Goal: Ask a question: Seek information or help from site administrators or community

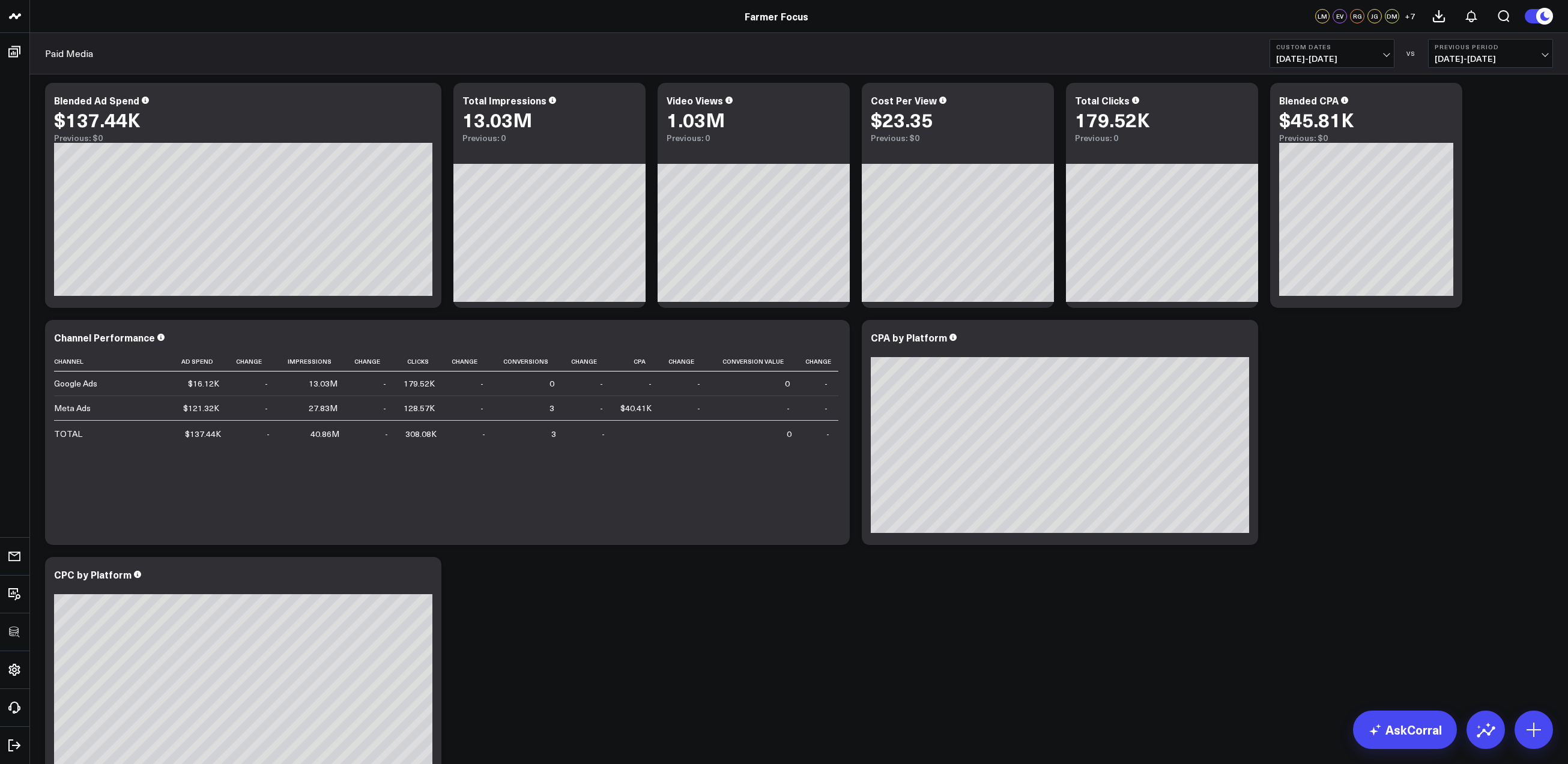
scroll to position [328, 0]
click at [1410, 728] on link "AskCorral" at bounding box center [1405, 729] width 104 height 39
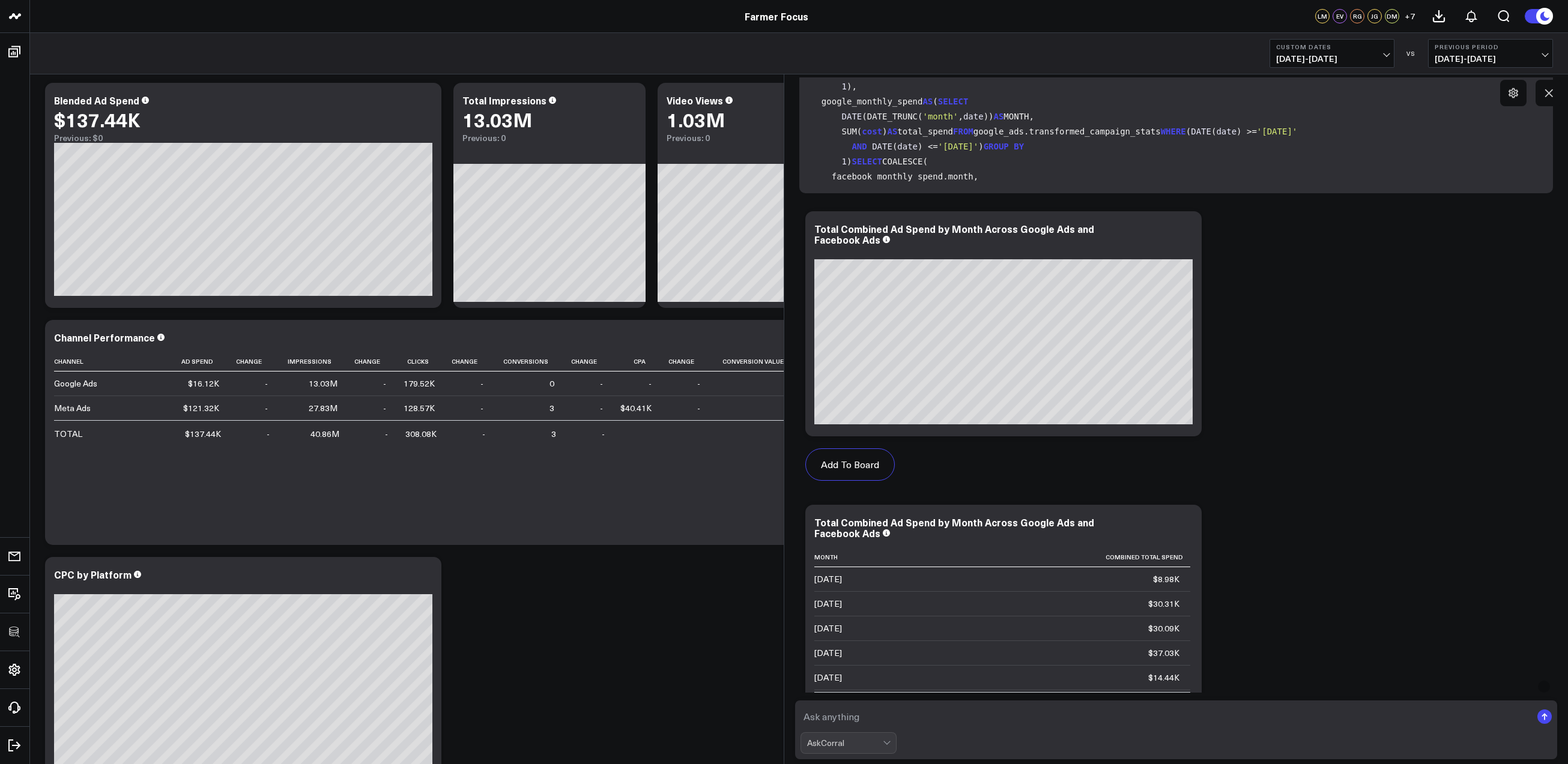
click at [988, 714] on textarea at bounding box center [1166, 717] width 731 height 22
type textarea "what is the correlation analysis between blended ad spend and roas"
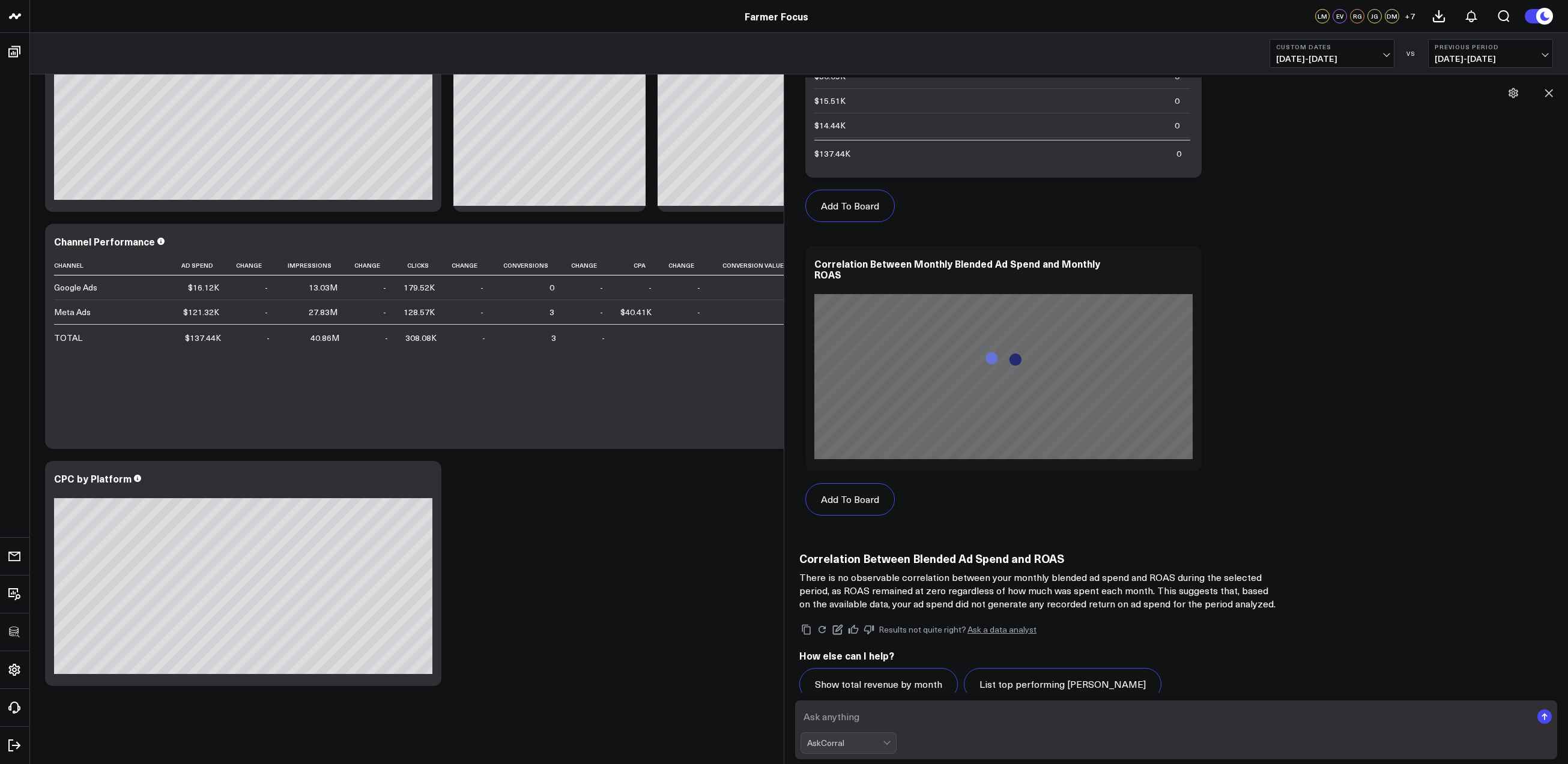
scroll to position [2050, 0]
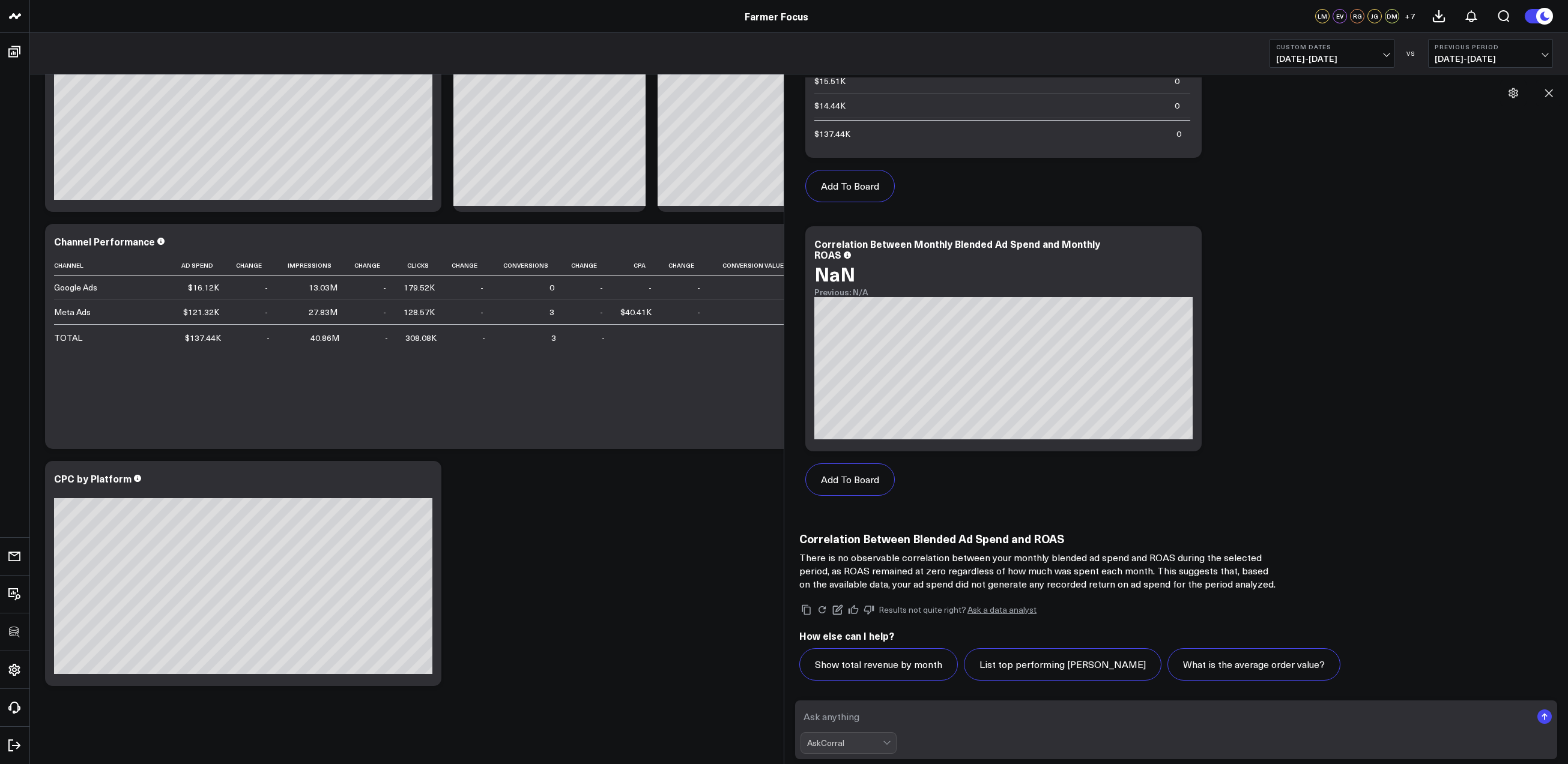
click at [848, 718] on textarea at bounding box center [1166, 717] width 731 height 22
type textarea "correlation analysis between ad spend and impressions per month"
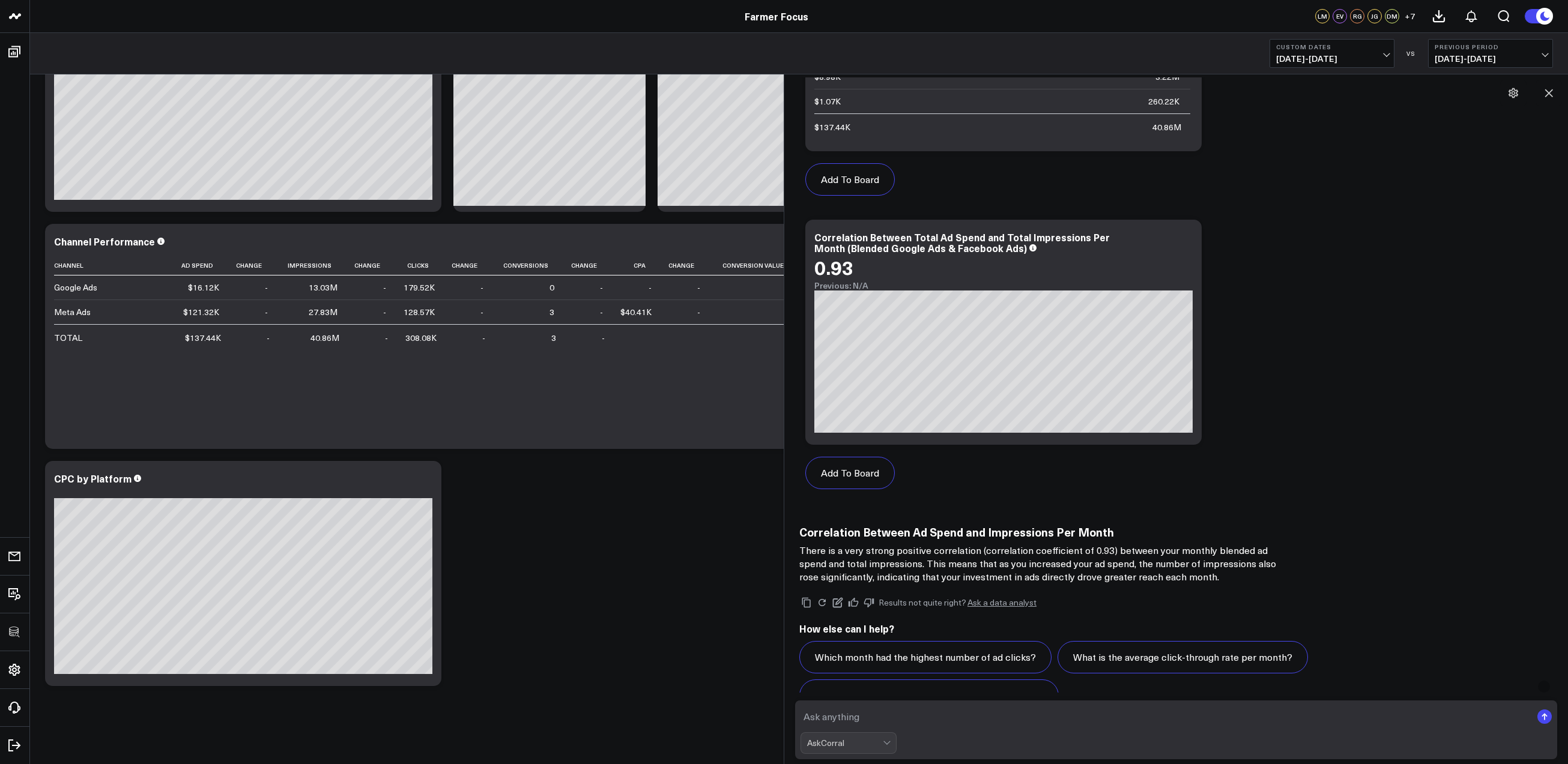
scroll to position [3225, 0]
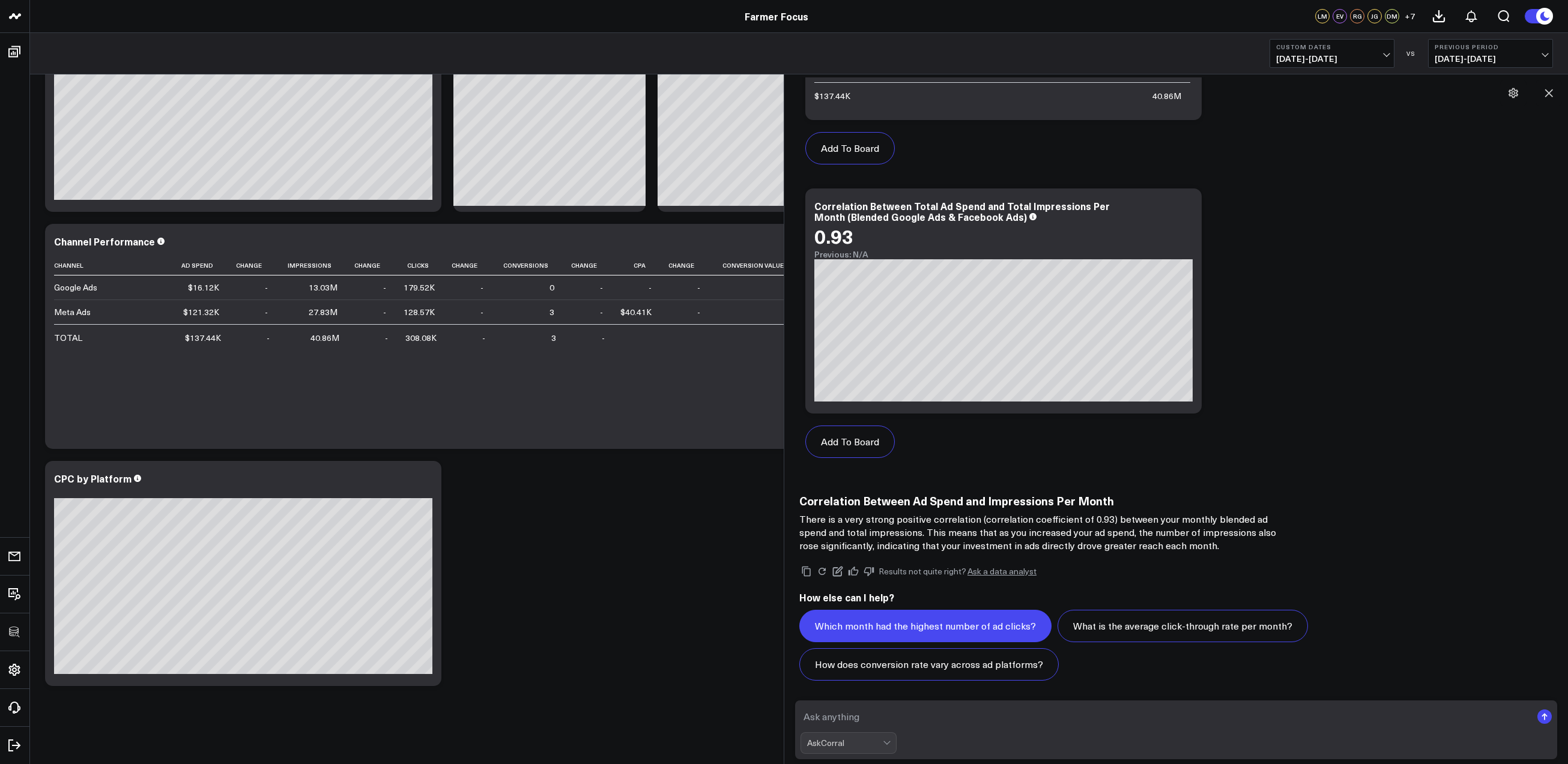
click at [978, 630] on button "Which month had the highest number of ad clicks?" at bounding box center [925, 626] width 253 height 32
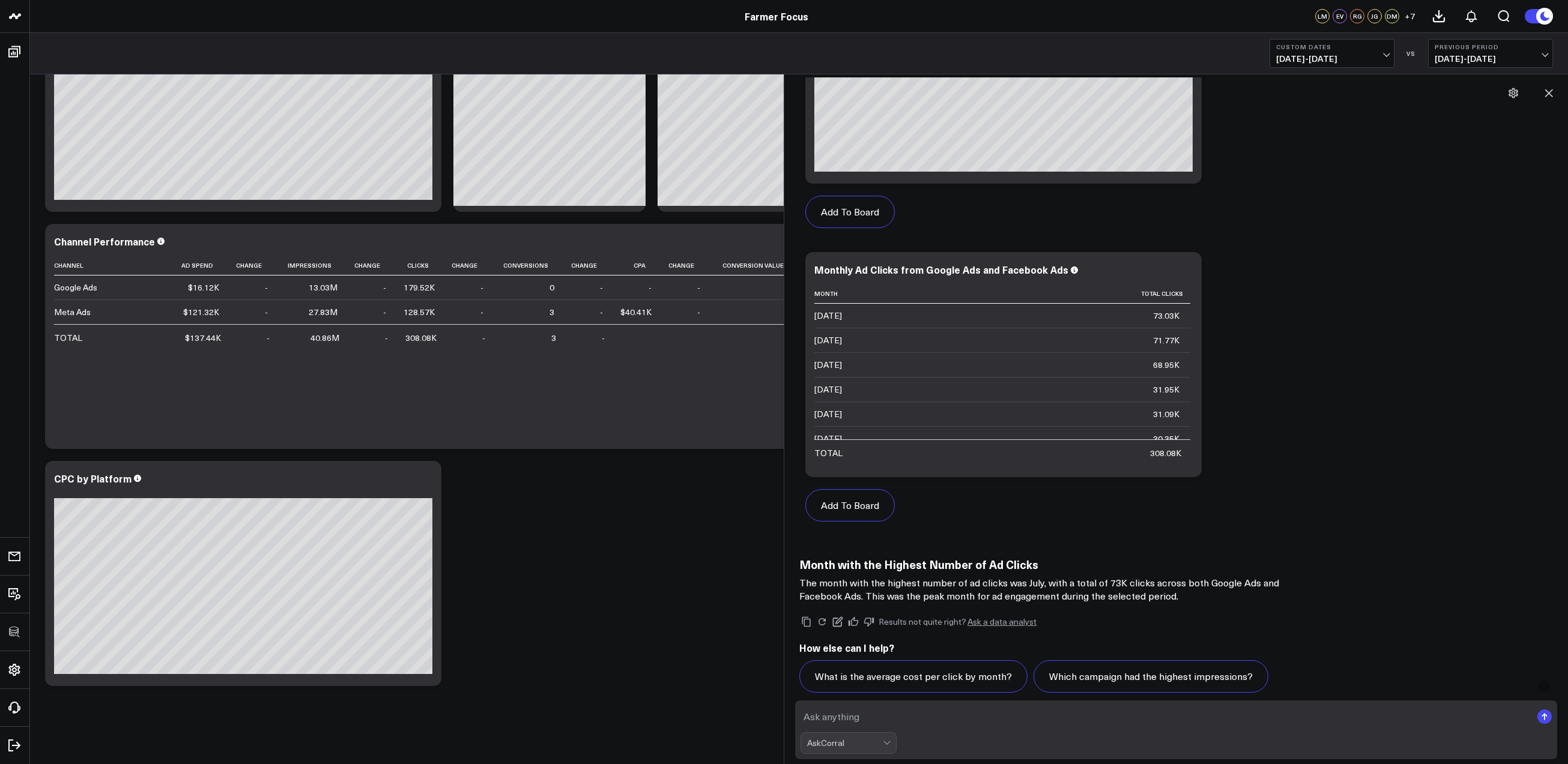
scroll to position [4328, 0]
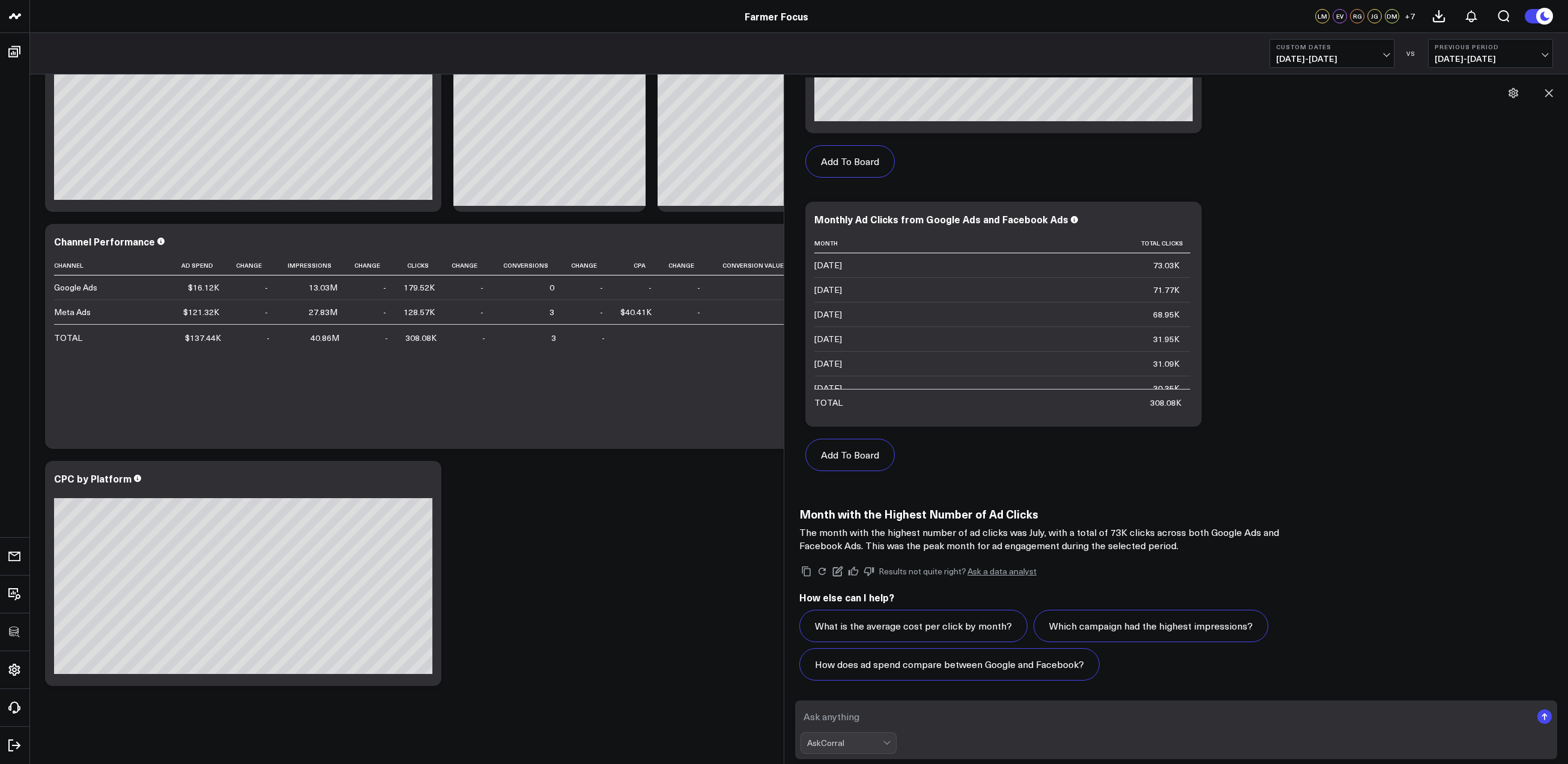
click at [911, 715] on textarea at bounding box center [1166, 717] width 731 height 22
click at [865, 715] on textarea at bounding box center [1166, 717] width 731 height 22
type textarea "what is the correlation to ad spend and conversion rate per month"
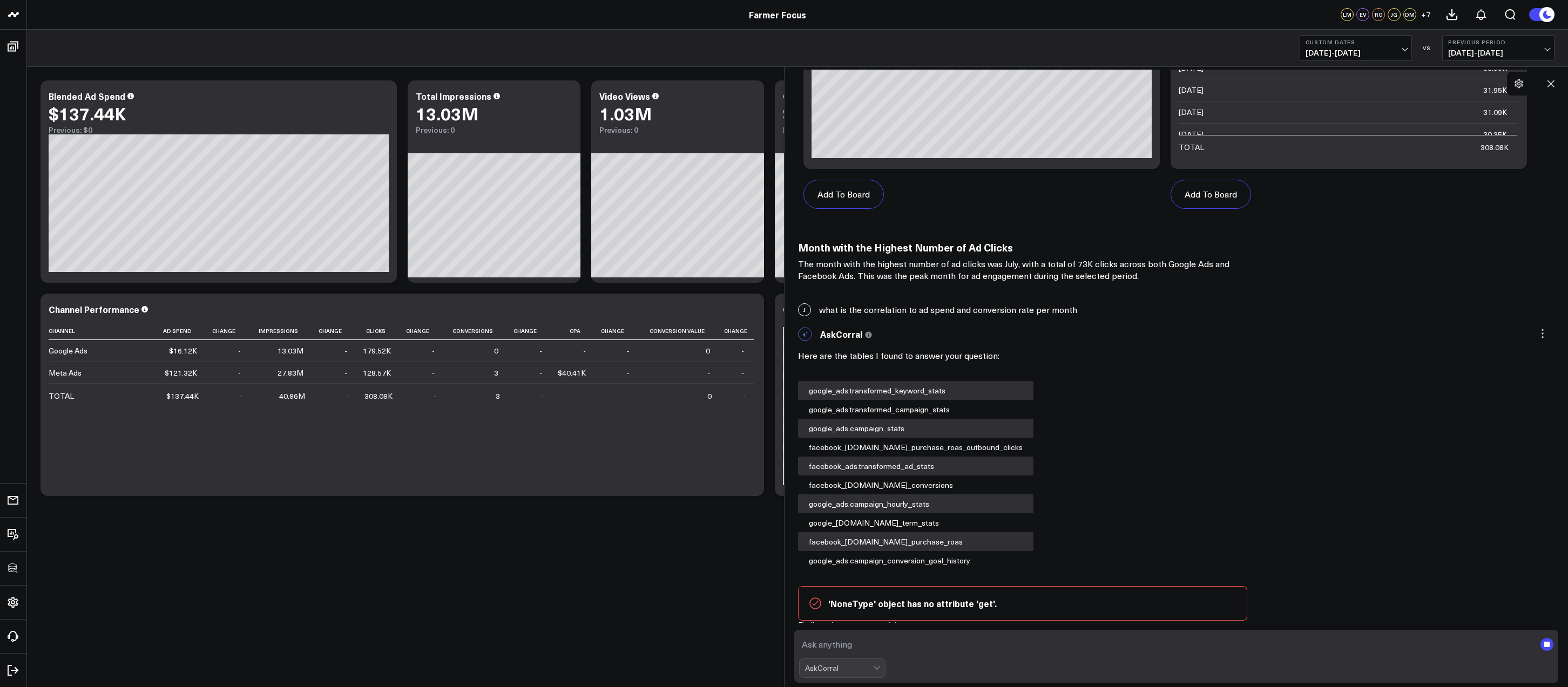
scroll to position [3126, 0]
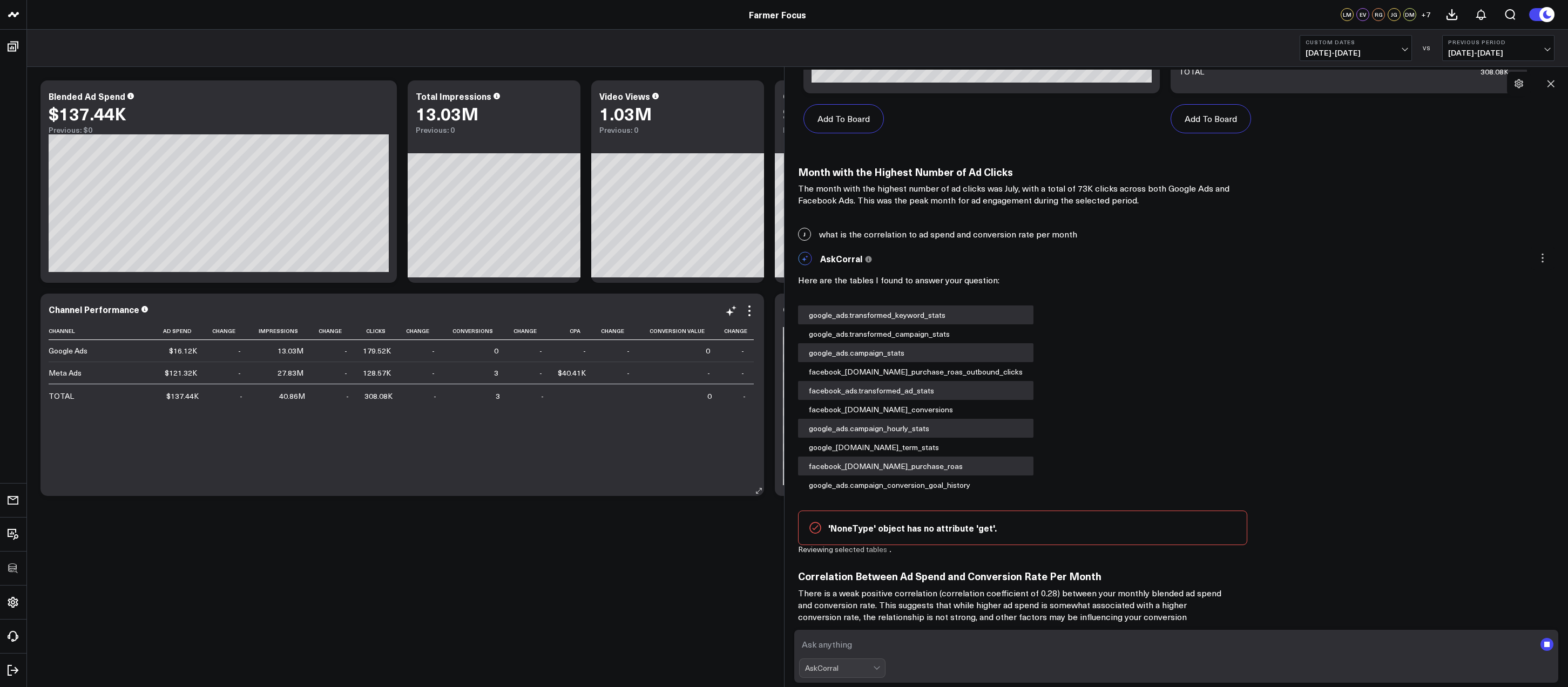
drag, startPoint x: 120, startPoint y: 523, endPoint x: 74, endPoint y: 463, distance: 75.6
click at [117, 517] on div "Modify via AI Copy link to widget Ask support Remove Create linked copy Executi…" at bounding box center [797, 316] width 1541 height 500
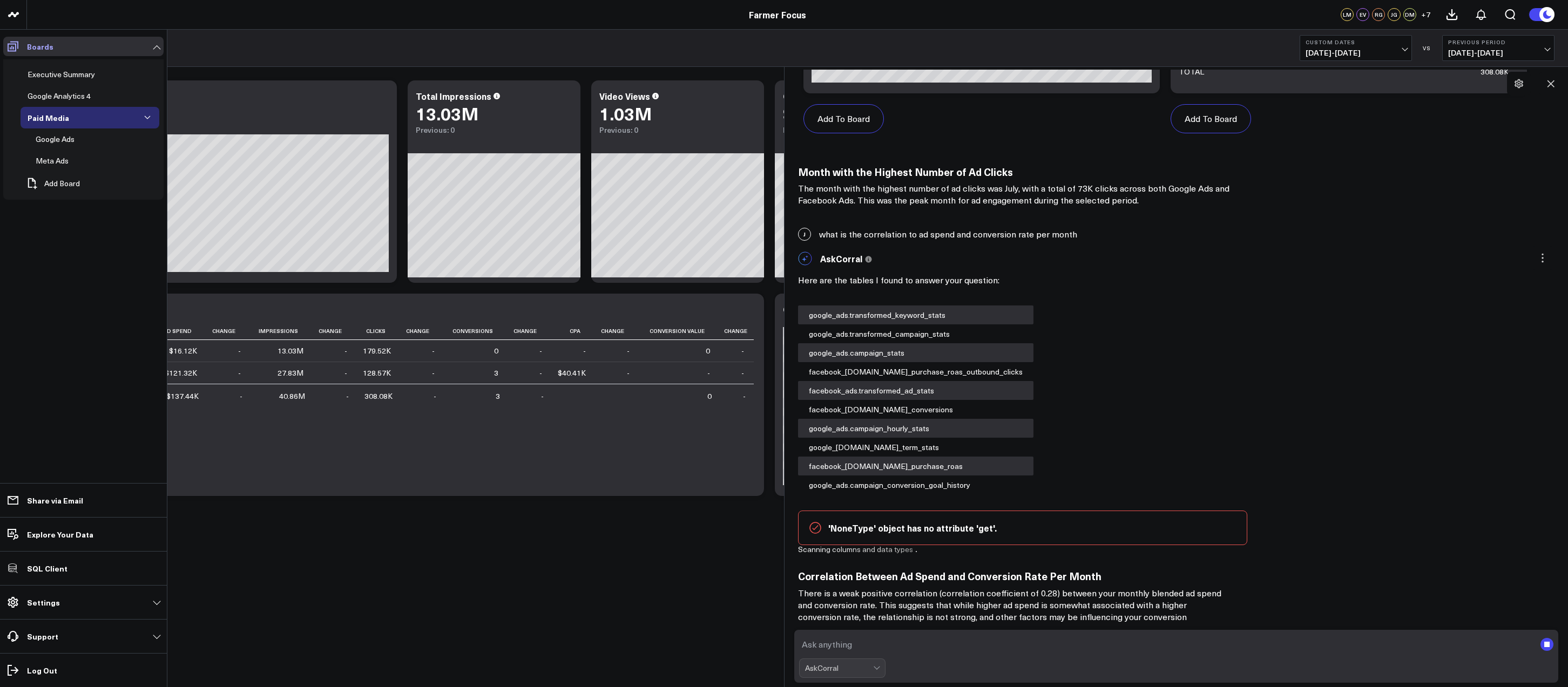
click at [19, 49] on icon at bounding box center [13, 46] width 13 height 13
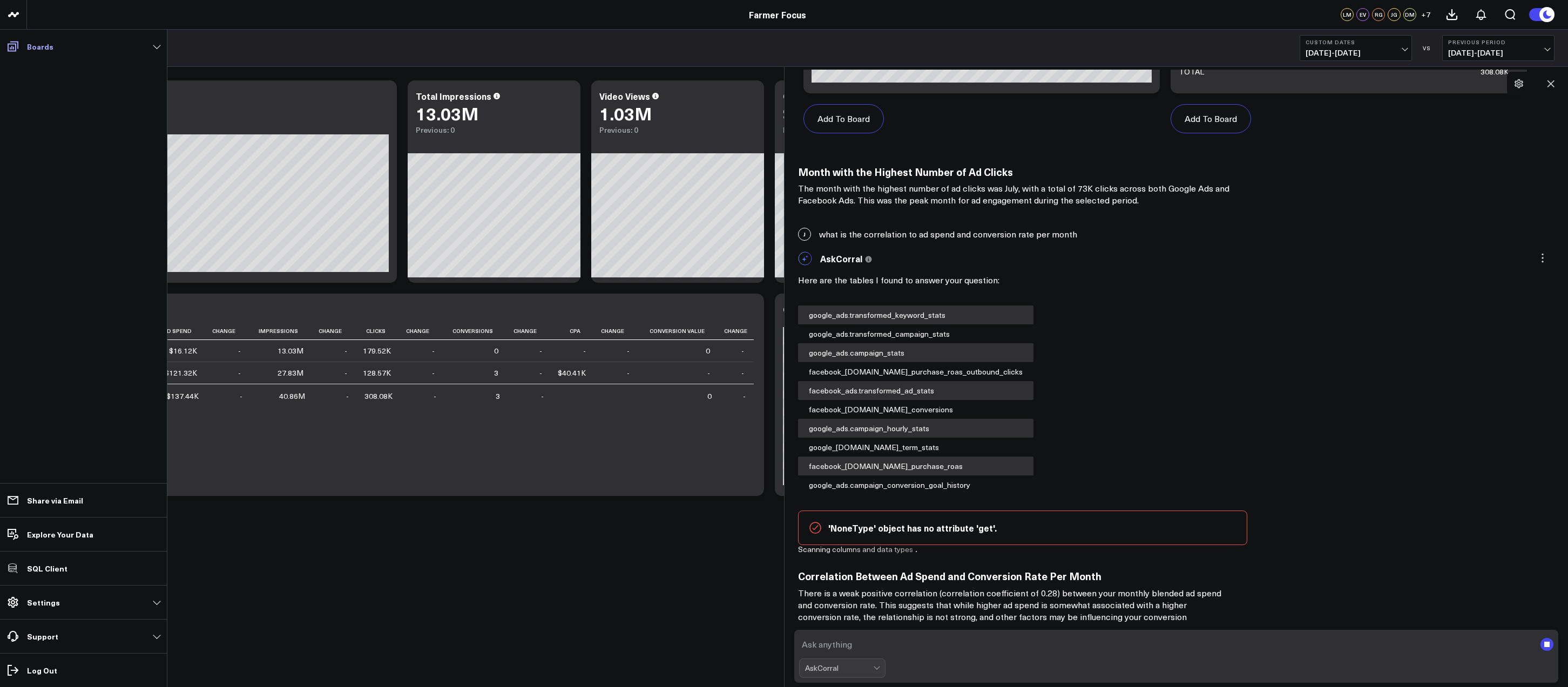
click at [17, 46] on icon at bounding box center [13, 46] width 11 height 10
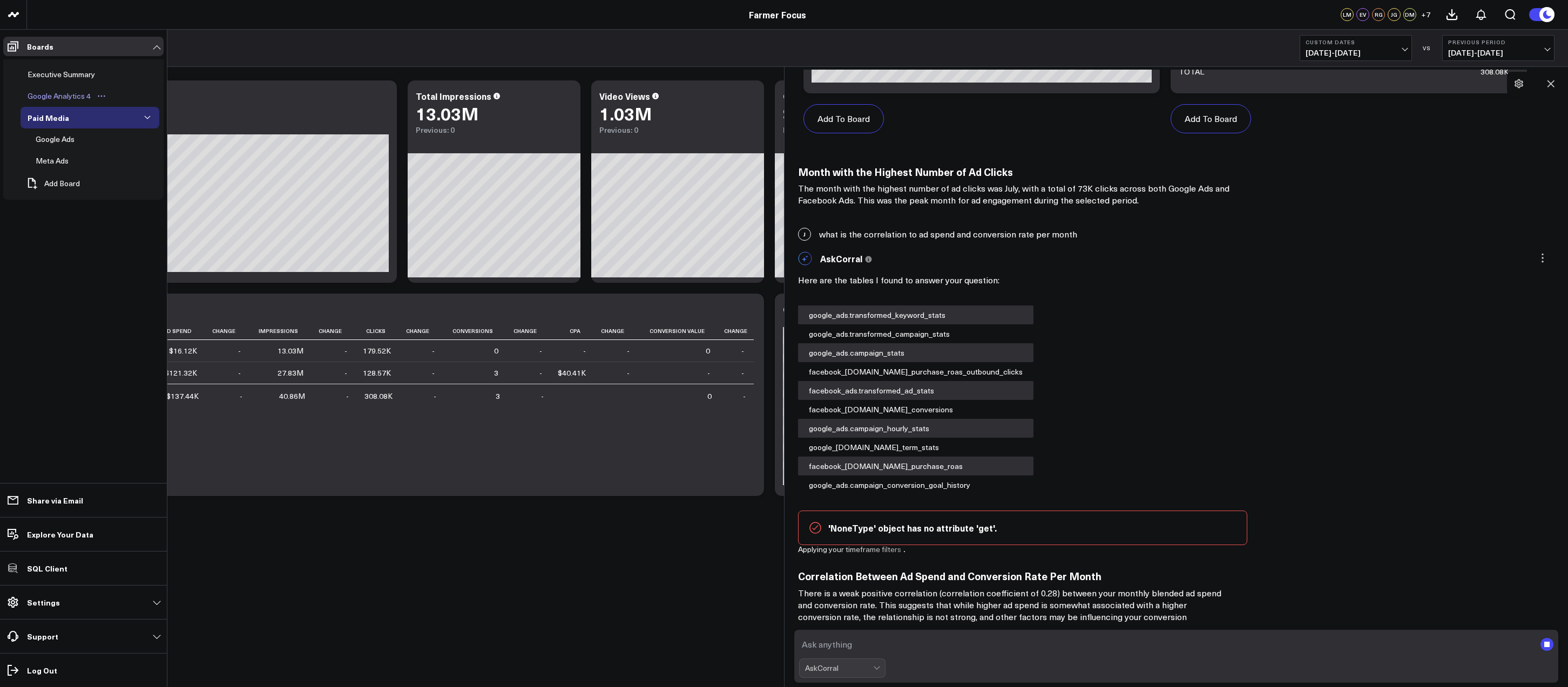
click at [71, 93] on div "Google Analytics 4" at bounding box center [59, 96] width 69 height 13
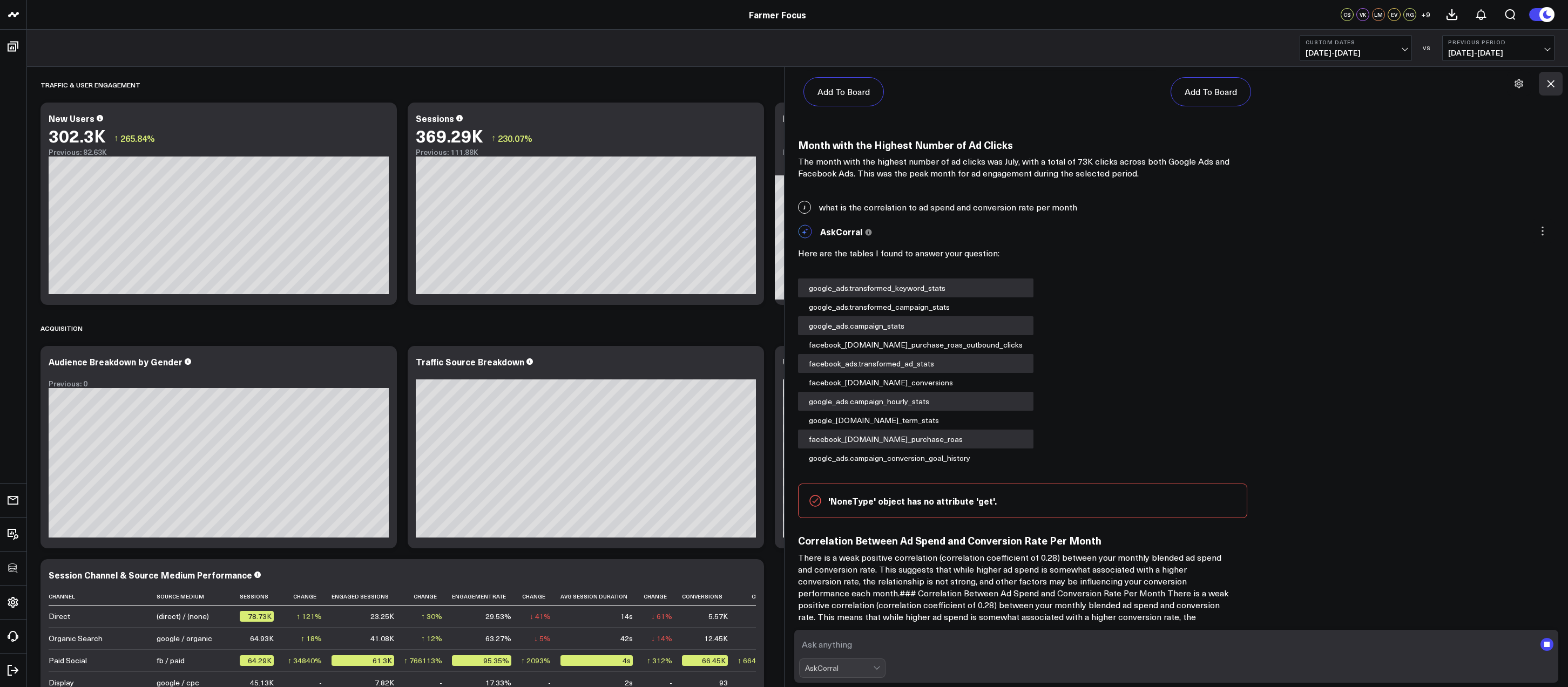
scroll to position [3165, 0]
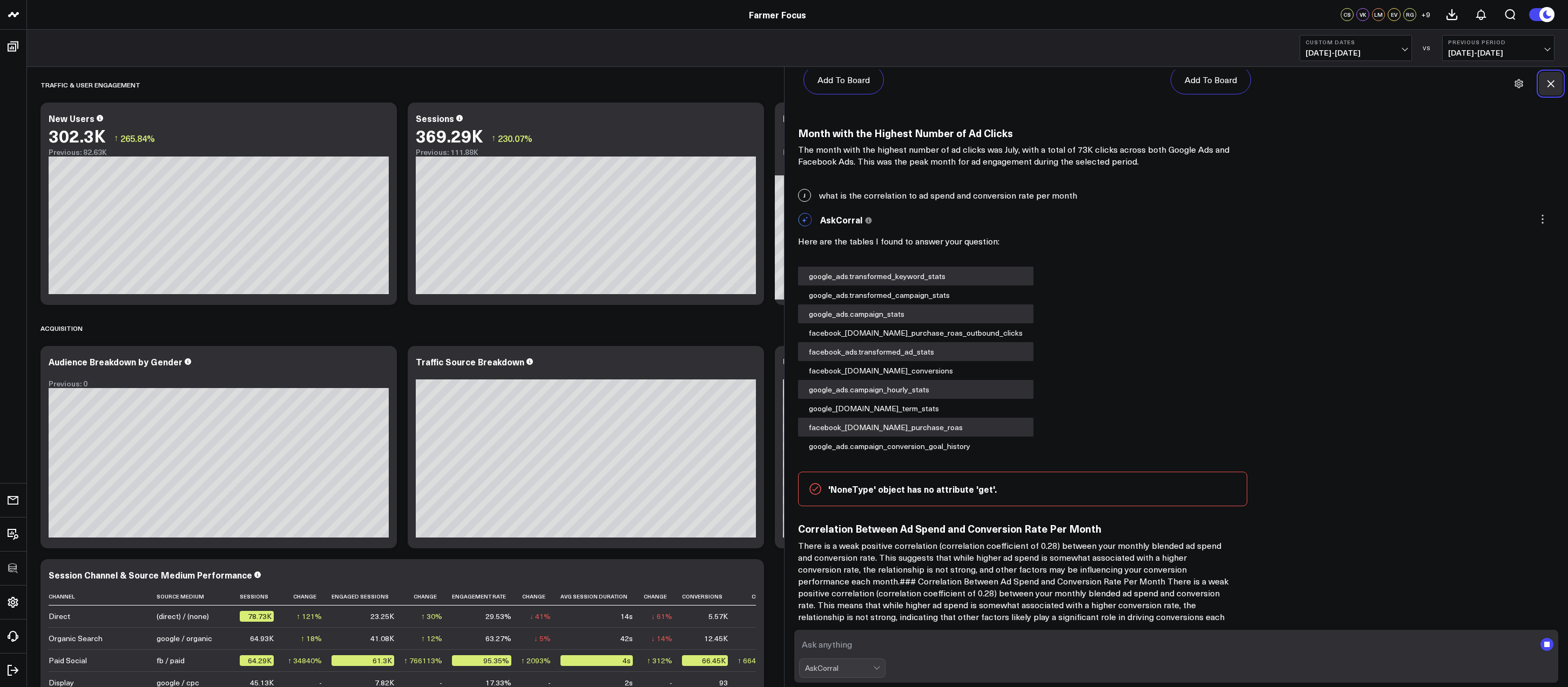
click at [1409, 85] on icon at bounding box center [1551, 84] width 7 height 7
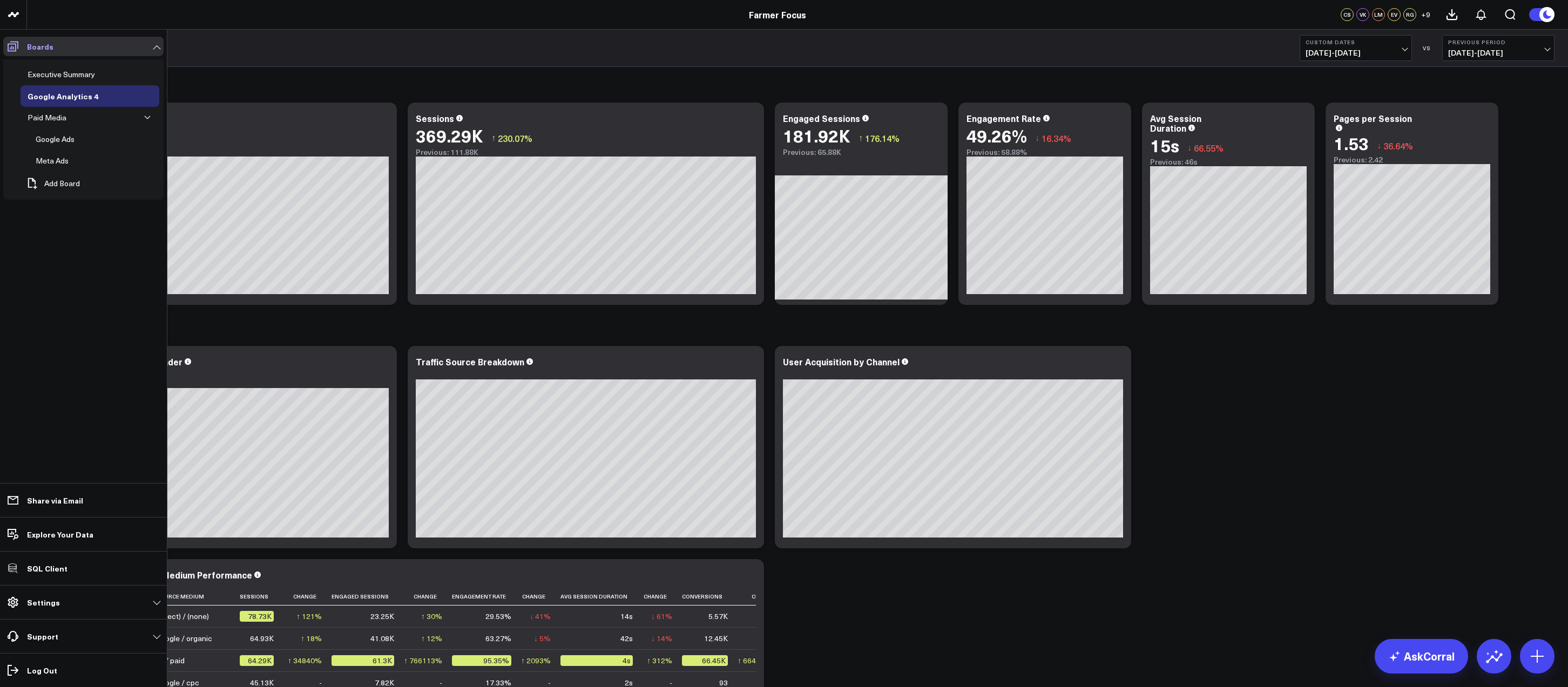
click at [8, 53] on span at bounding box center [13, 46] width 19 height 19
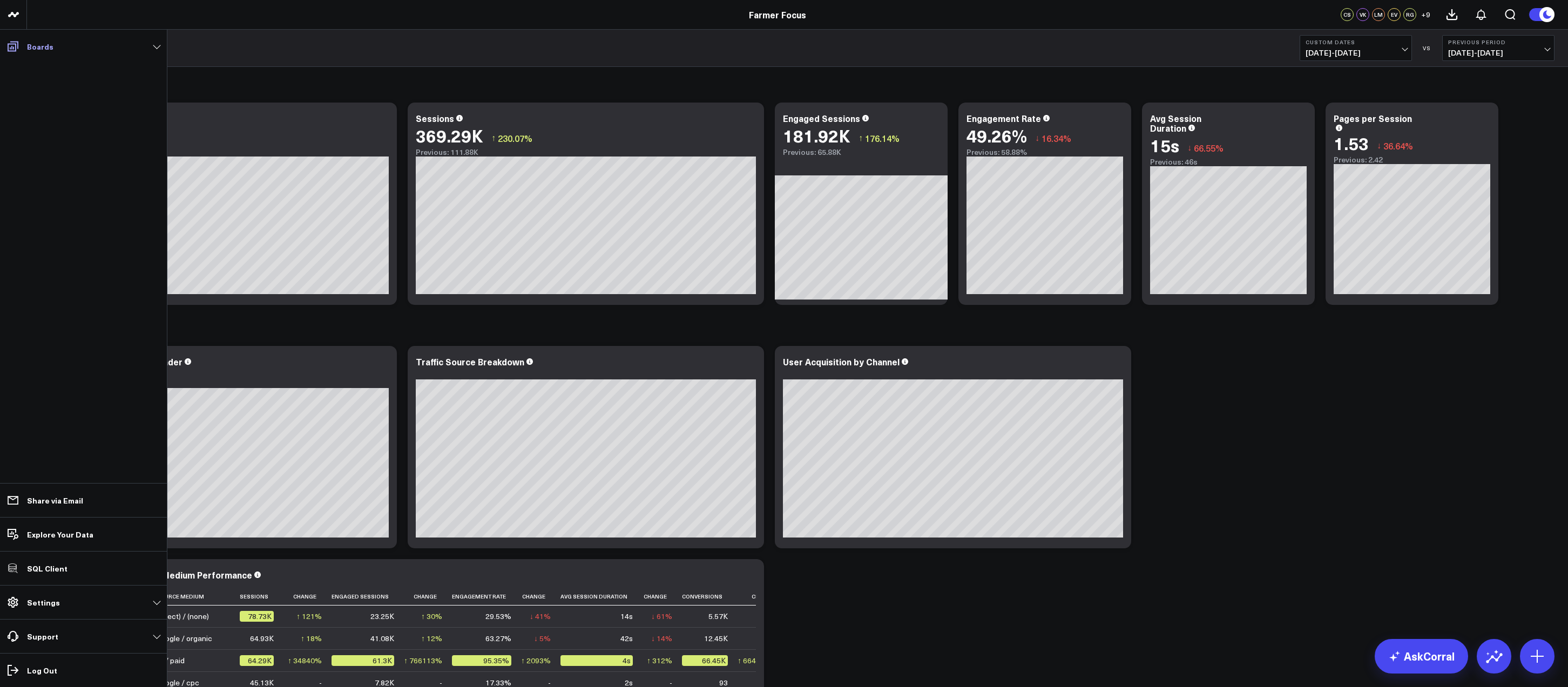
click at [8, 53] on span at bounding box center [13, 46] width 19 height 19
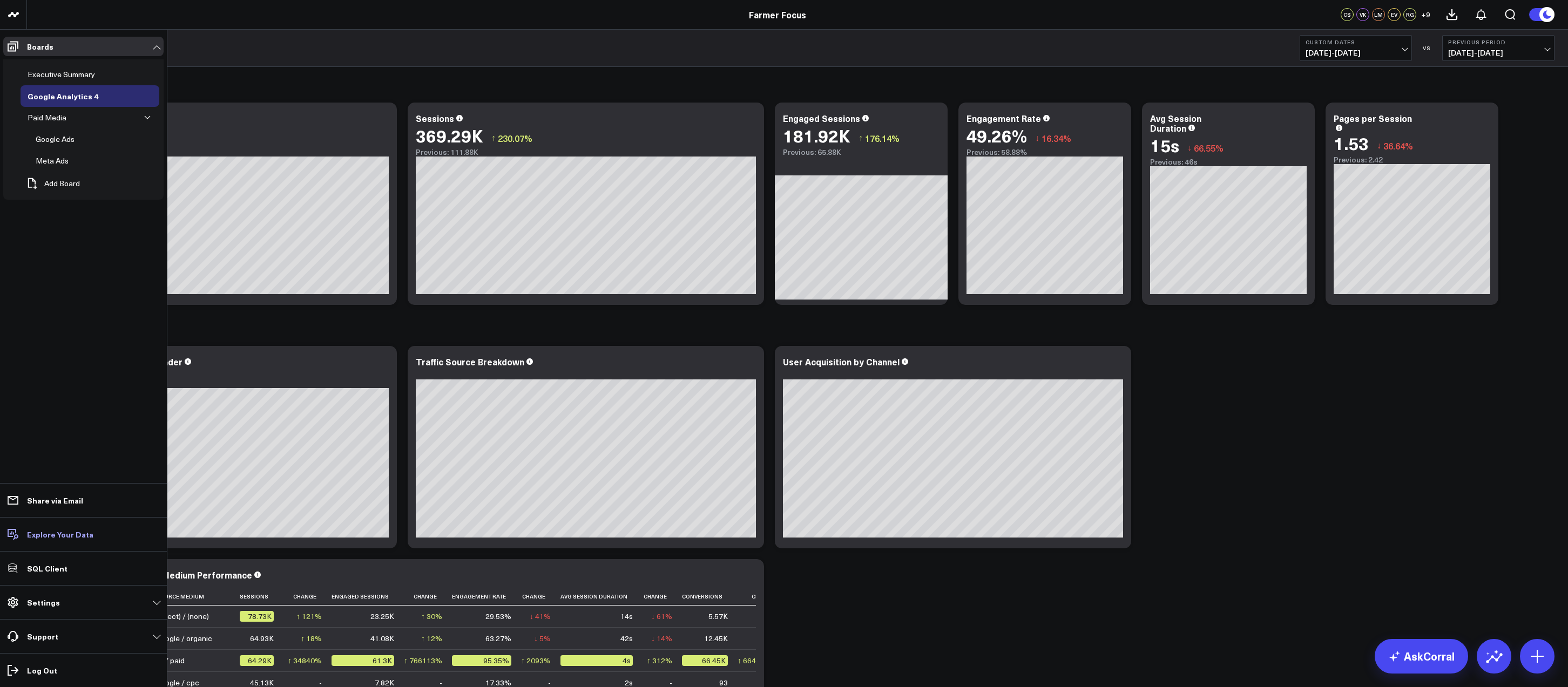
click at [48, 536] on p "Explore Your Data" at bounding box center [60, 534] width 66 height 9
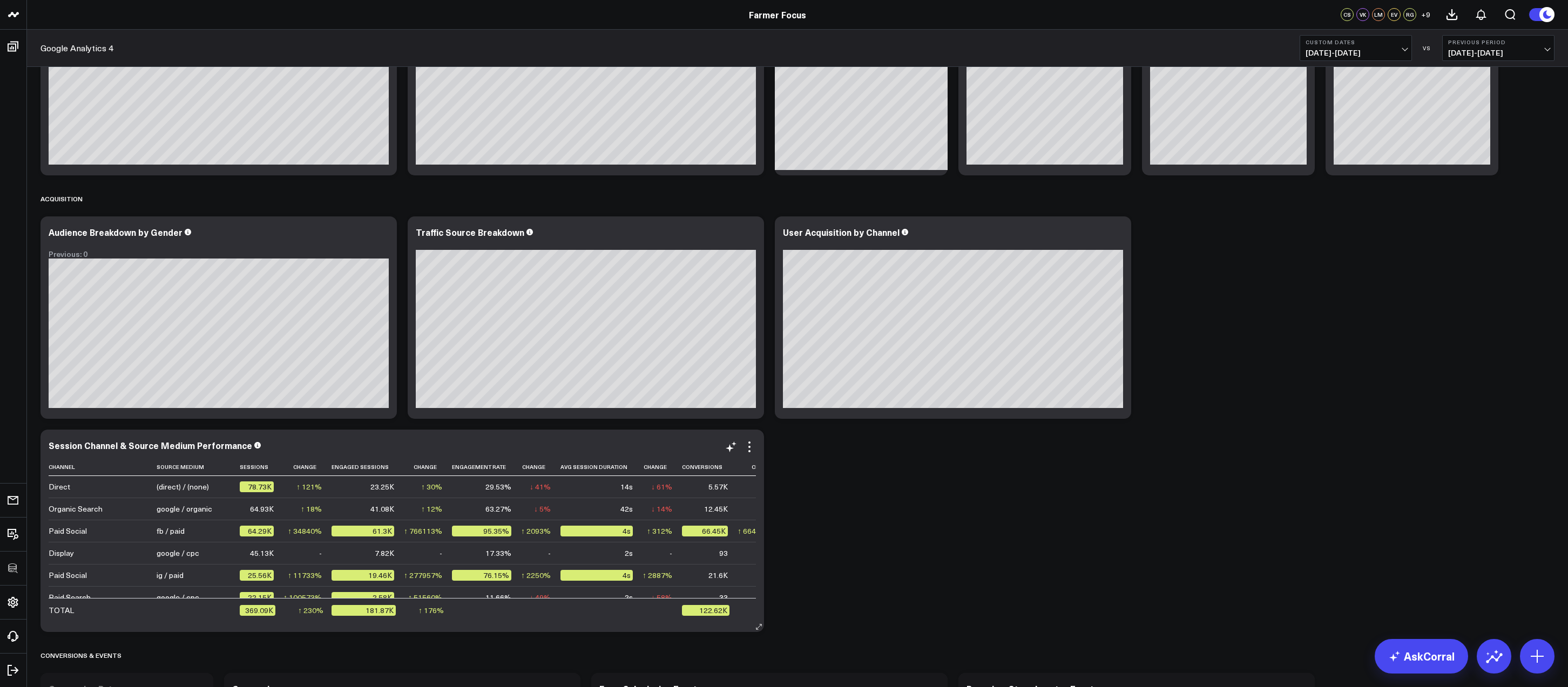
scroll to position [167, 0]
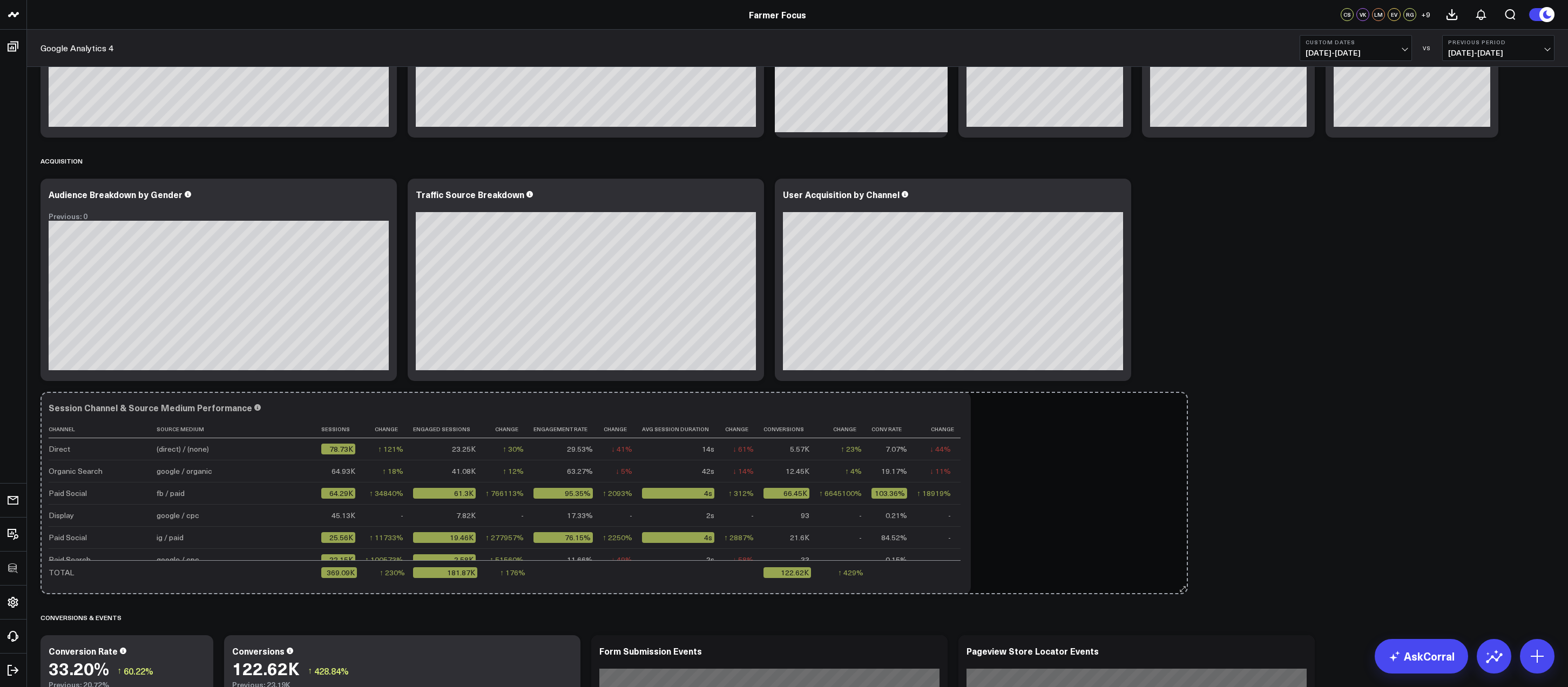
drag, startPoint x: 761, startPoint y: 591, endPoint x: 1185, endPoint y: 590, distance: 424.0
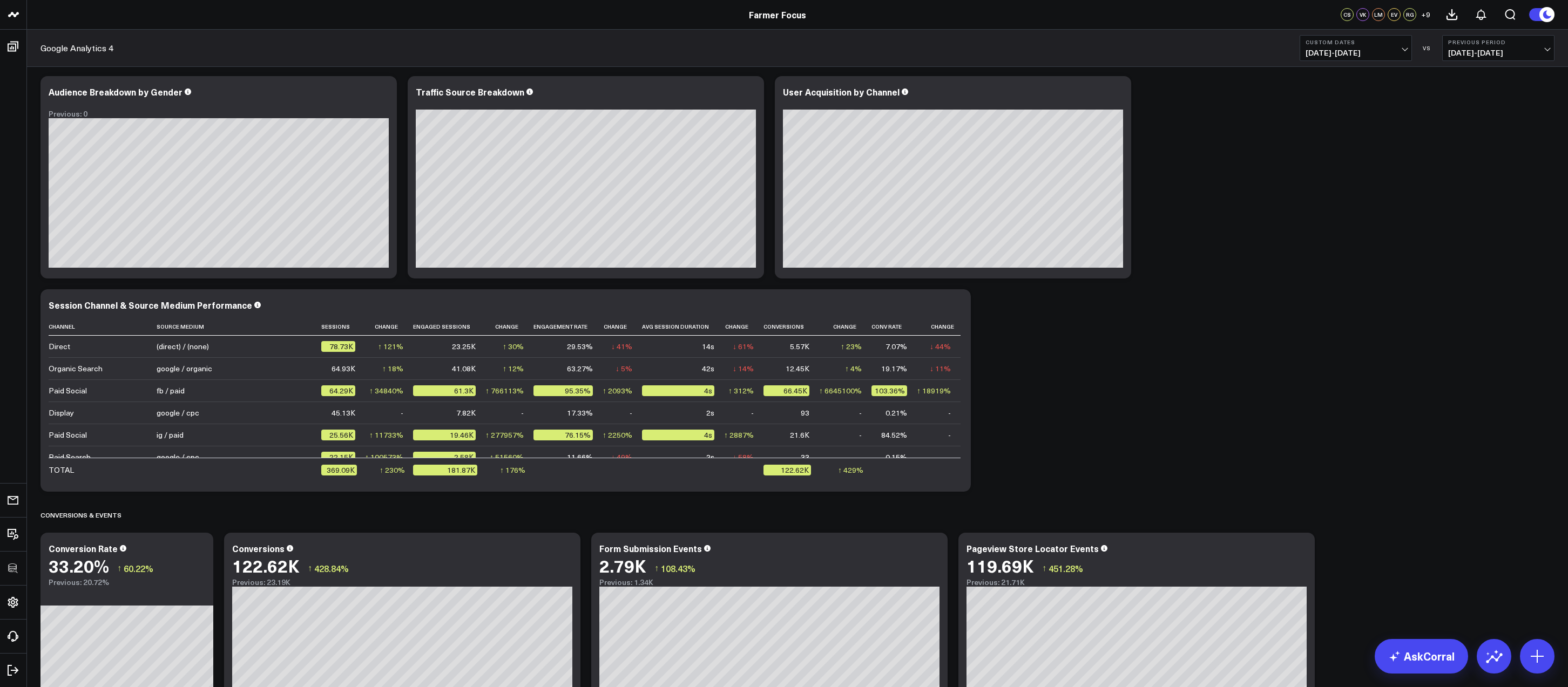
scroll to position [271, 0]
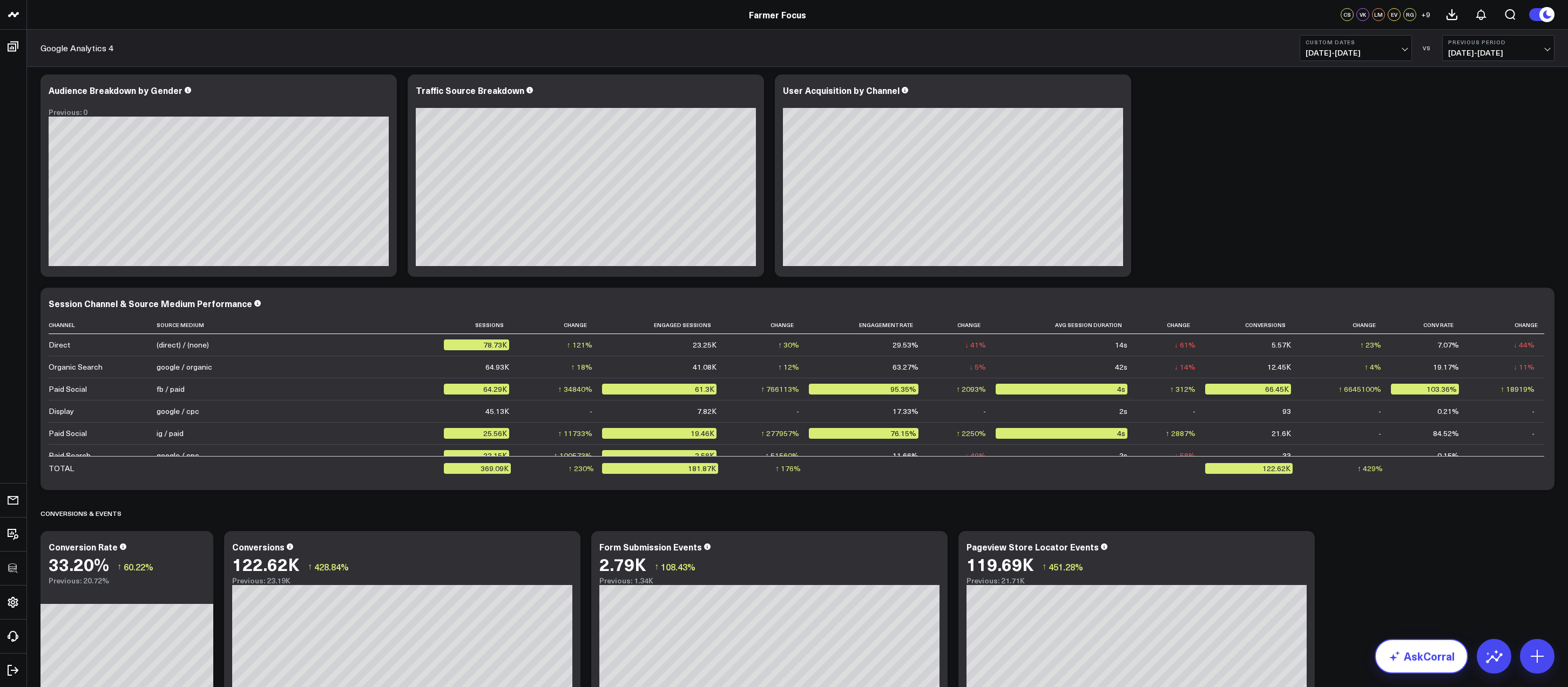
click at [1409, 657] on link "AskCorral" at bounding box center [1421, 656] width 93 height 35
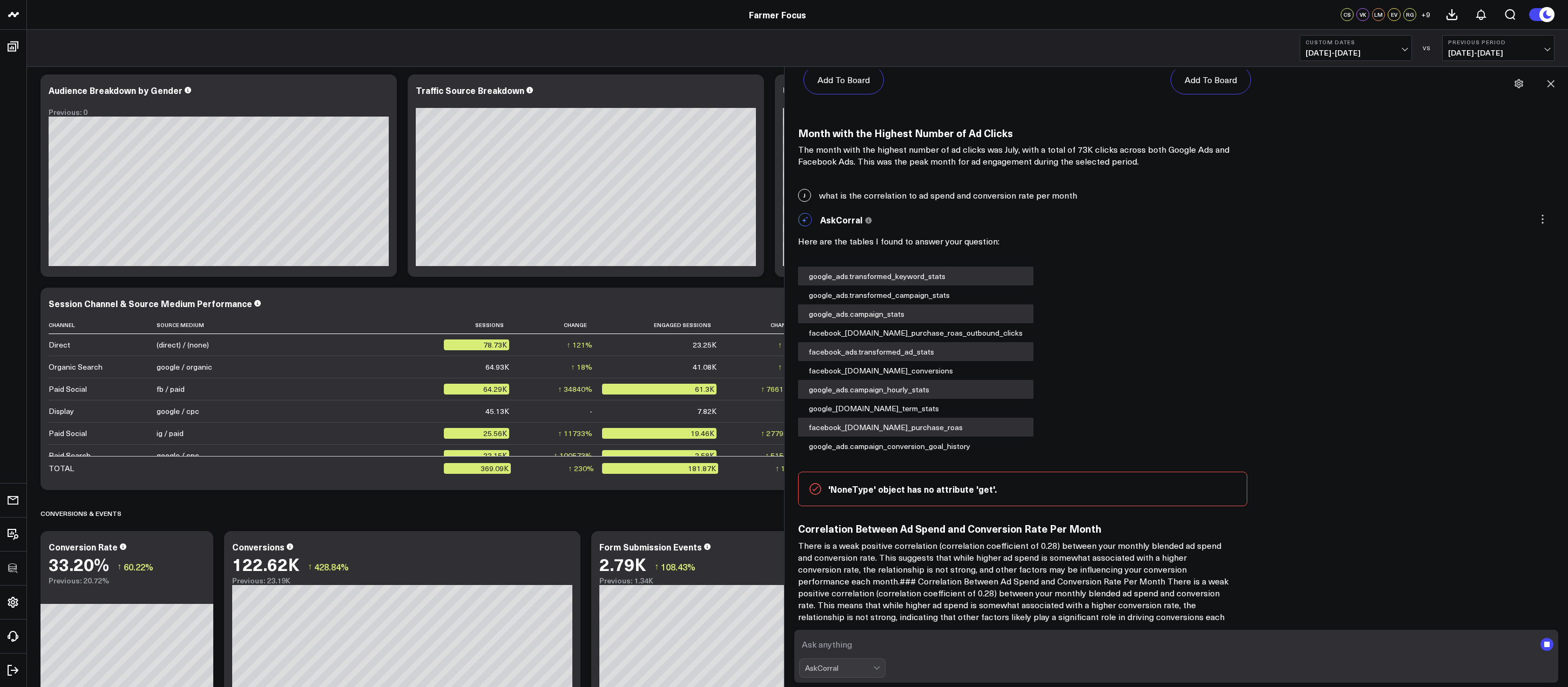
scroll to position [272, 0]
click at [877, 649] on textarea at bounding box center [1167, 644] width 737 height 19
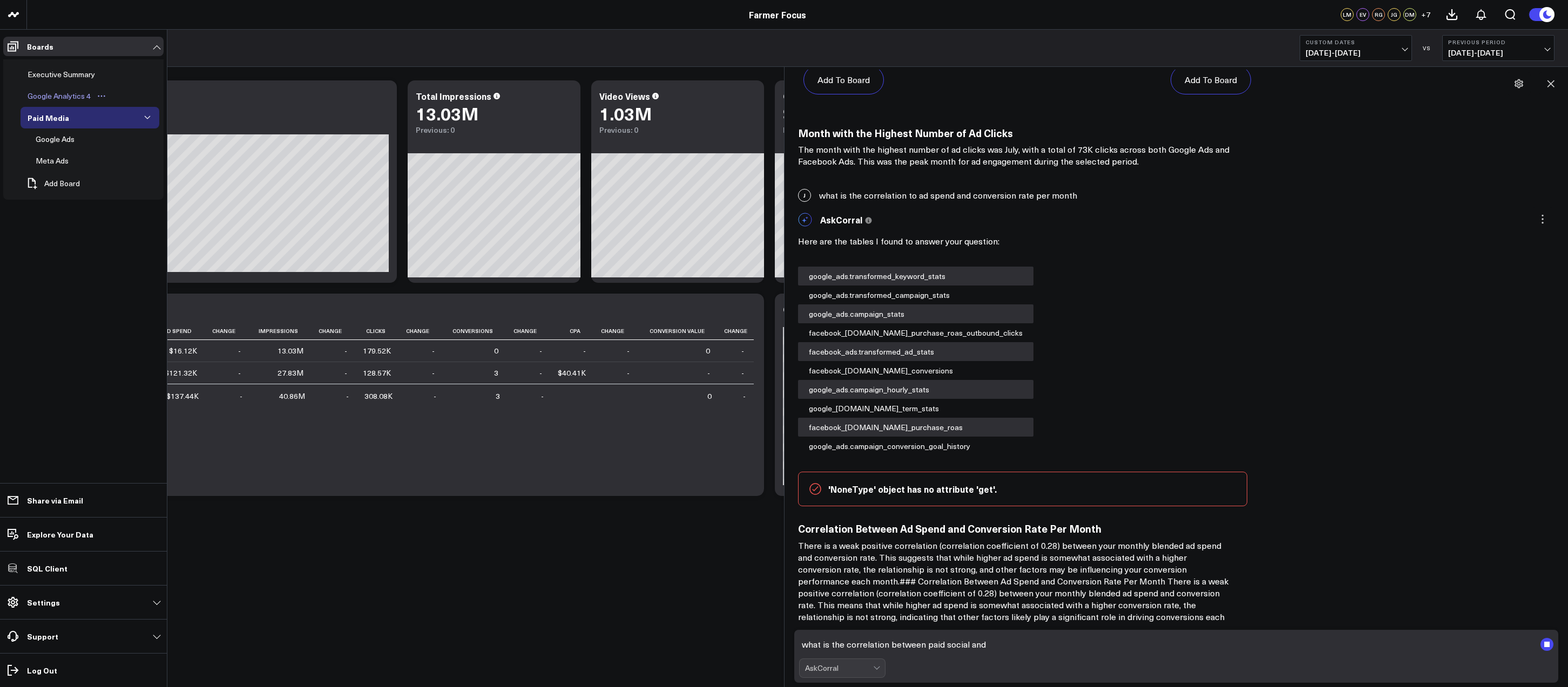
click at [38, 89] on div "Google Analytics 4" at bounding box center [59, 96] width 69 height 13
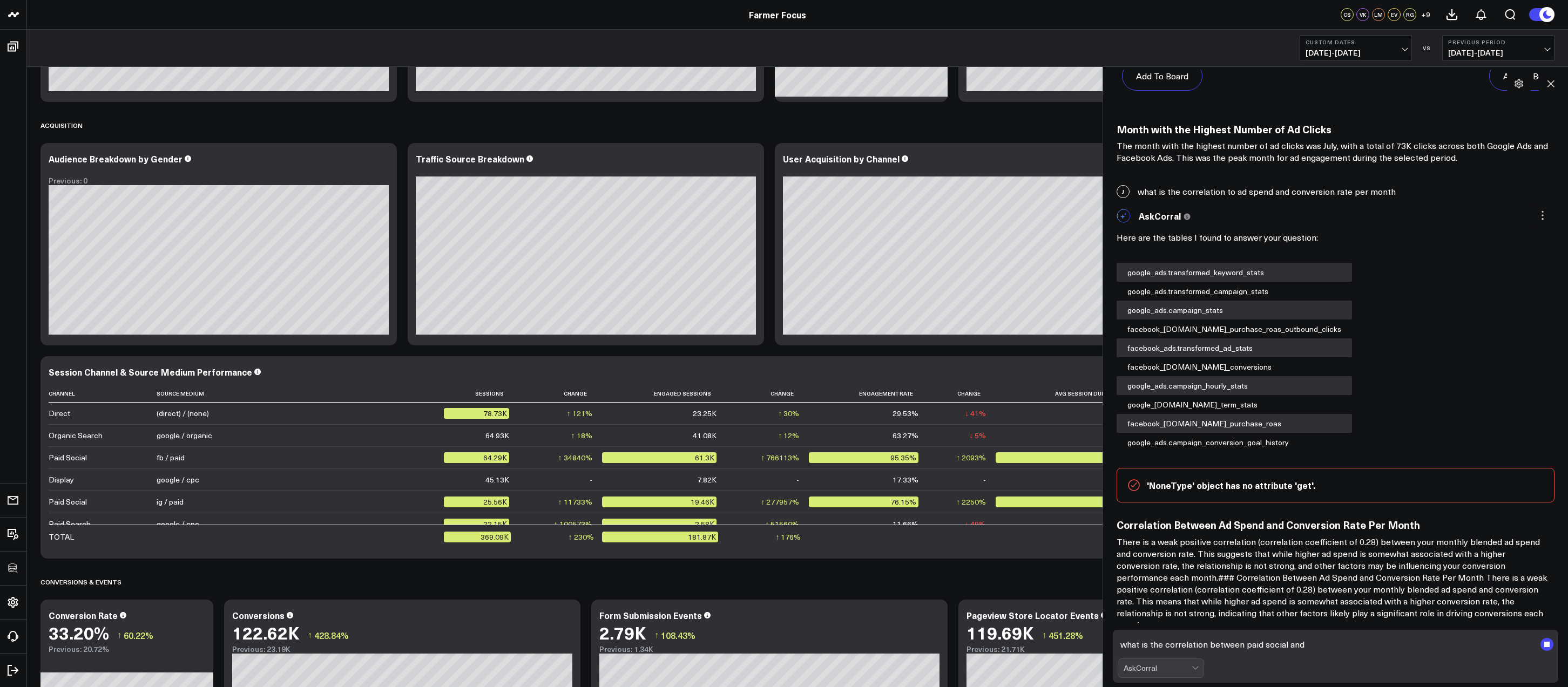
scroll to position [3165, 0]
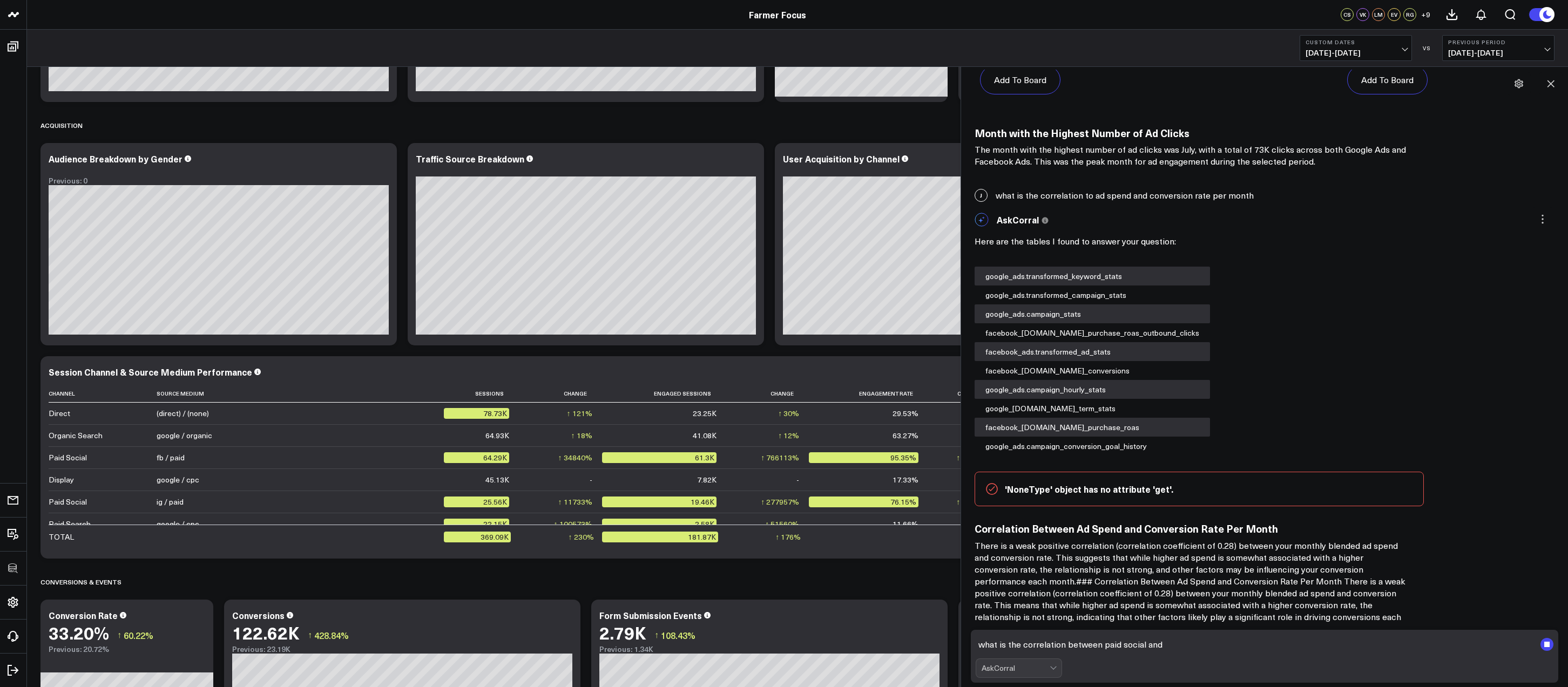
click at [1175, 647] on textarea "what is the correlation between paid social and" at bounding box center [1256, 644] width 559 height 19
type textarea "what is the correlation between paid social and engaged sessions by month"
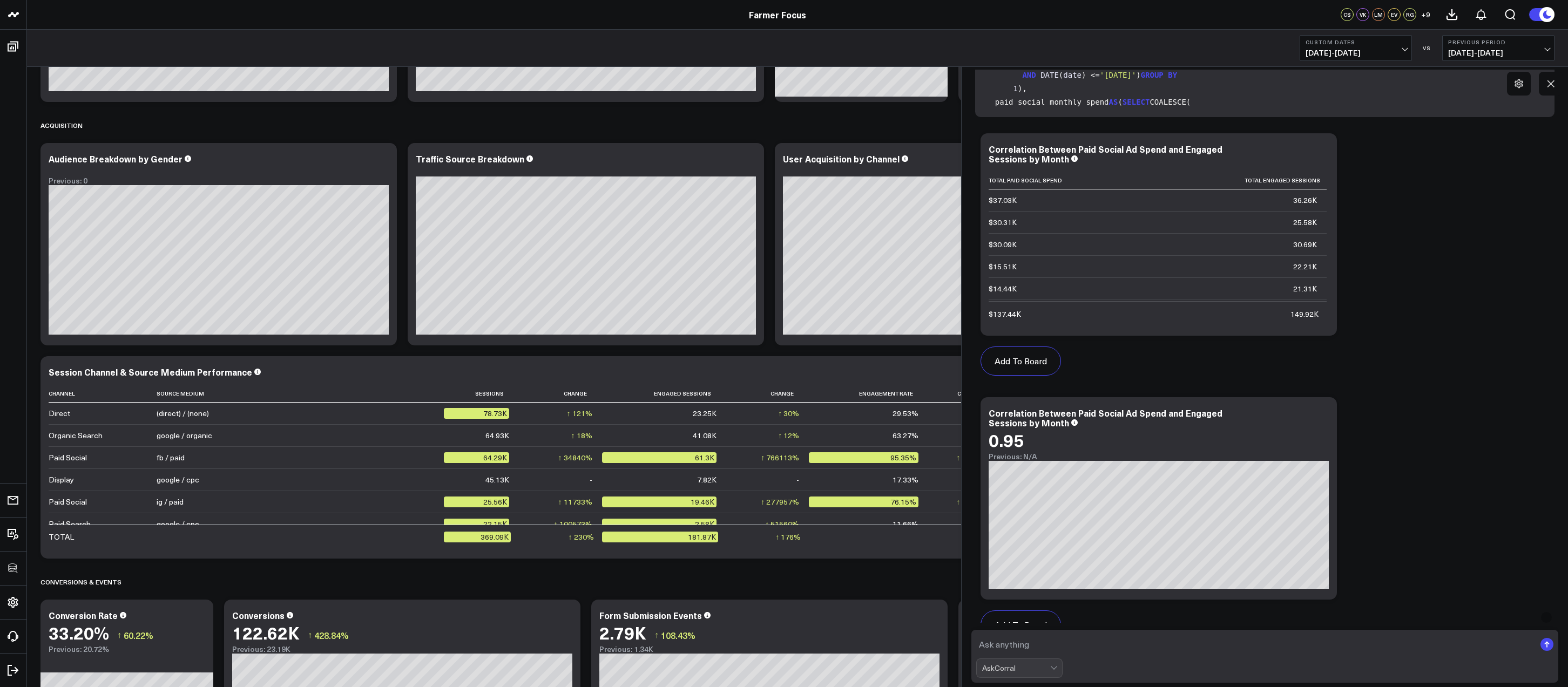
scroll to position [5154, 0]
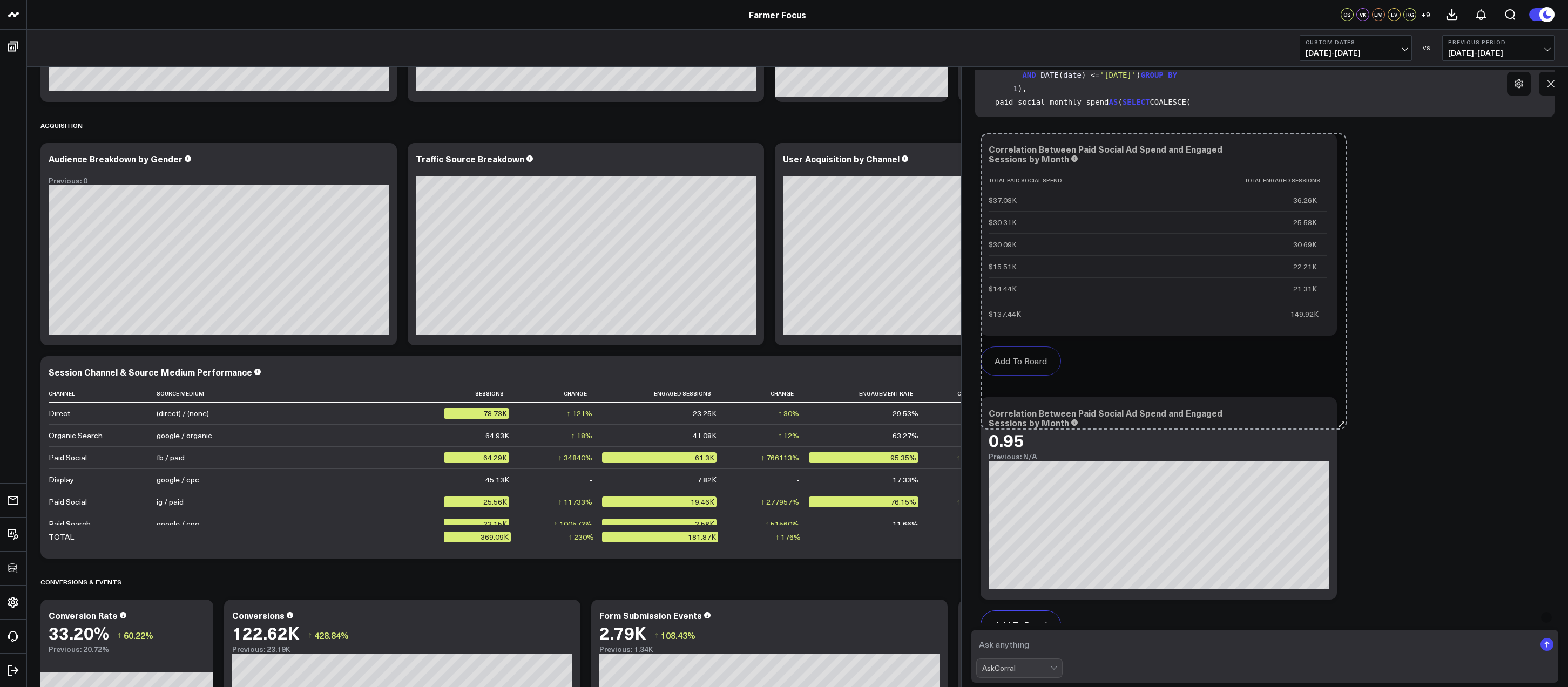
drag, startPoint x: 1338, startPoint y: 329, endPoint x: 1343, endPoint y: 362, distance: 33.4
click at [1343, 362] on div "Add To Board Executive Summary Google Analytics 4 Paid Media Google Ads Meta Ad…" at bounding box center [1265, 392] width 579 height 528
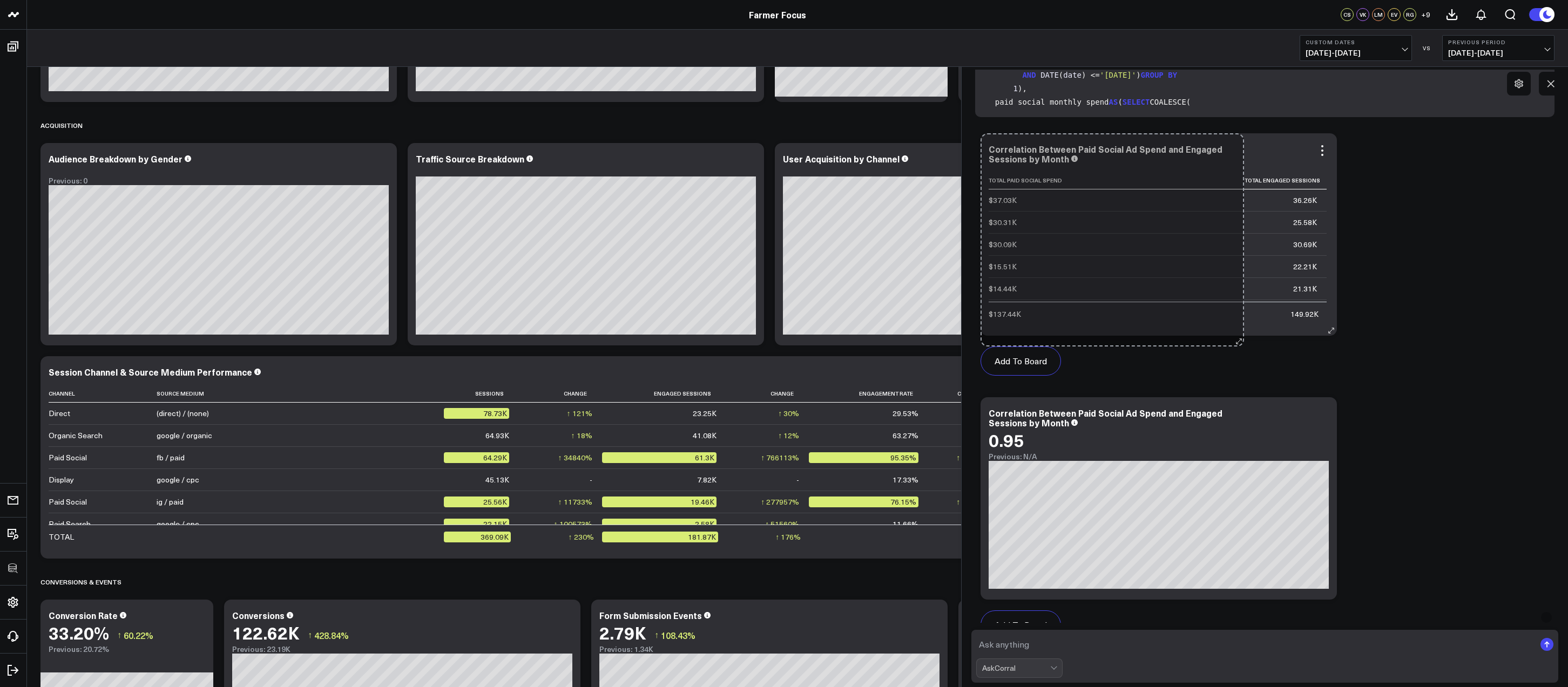
drag, startPoint x: 1341, startPoint y: 323, endPoint x: 1241, endPoint y: 279, distance: 109.3
click at [1241, 279] on div "Correlation Between Paid Social Ad Spend and Engaged Sessions by Month Total Pa…" at bounding box center [1158, 234] width 356 height 203
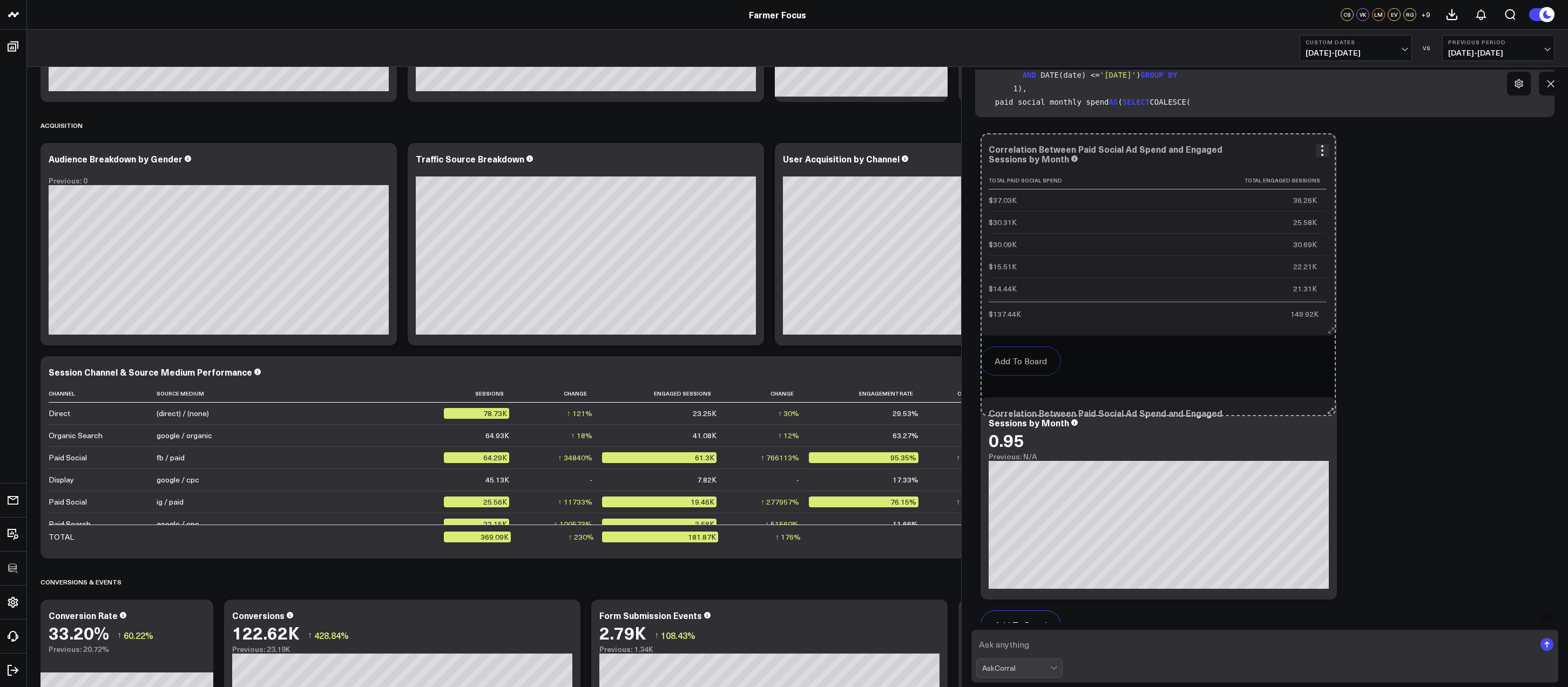
drag, startPoint x: 1329, startPoint y: 323, endPoint x: 1328, endPoint y: 351, distance: 28.0
click at [1328, 351] on div "Add To Board Executive Summary Google Analytics 4 Paid Media Google Ads Meta Ad…" at bounding box center [1158, 260] width 356 height 253
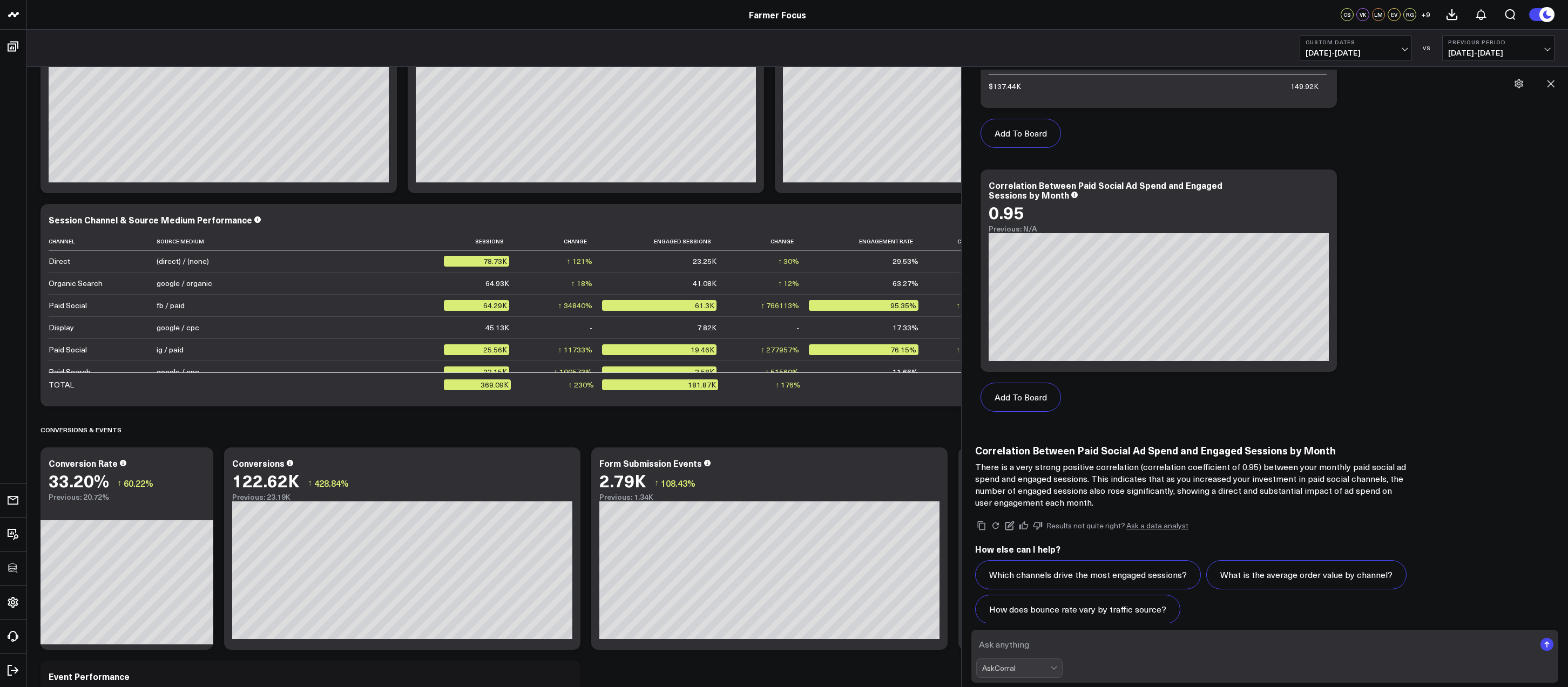
scroll to position [363, 0]
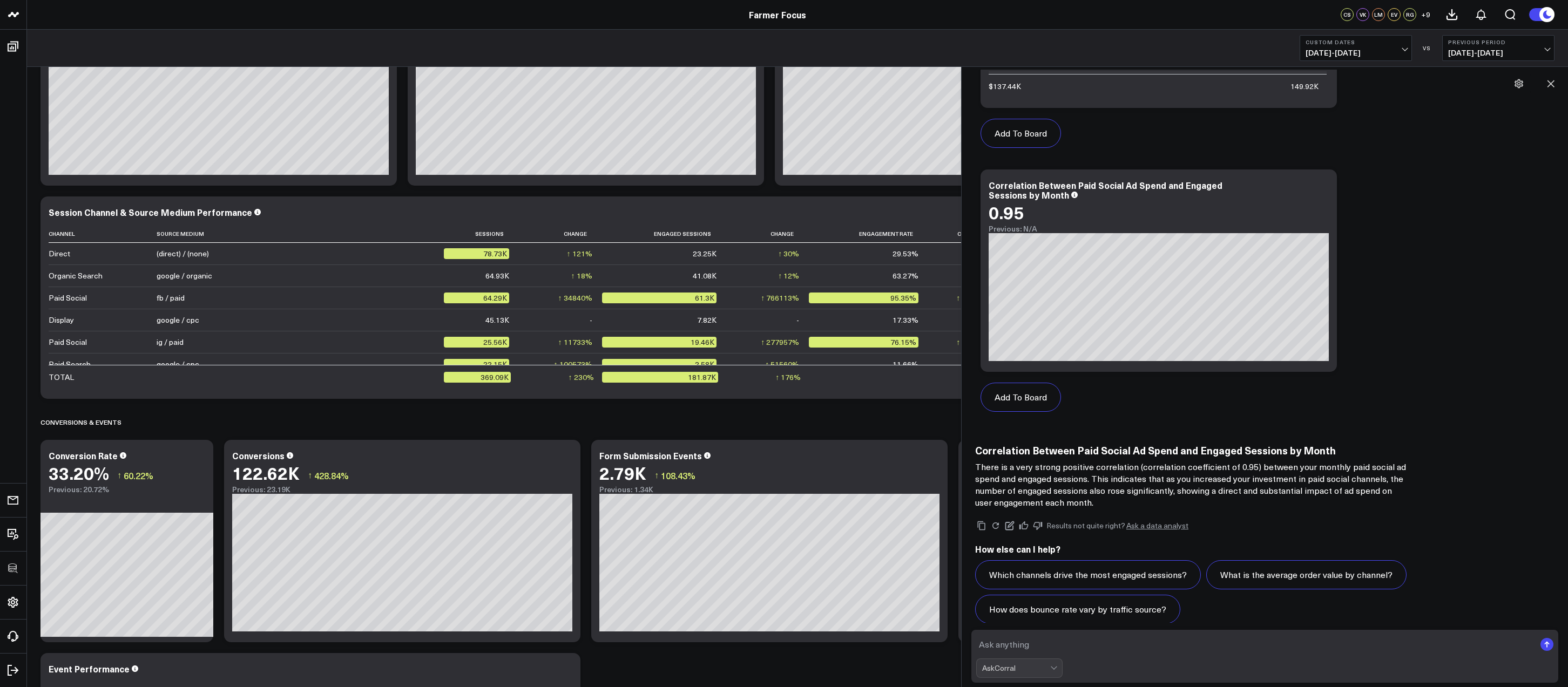
click at [1051, 645] on textarea at bounding box center [1256, 644] width 559 height 19
type textarea "can you break this down by month"
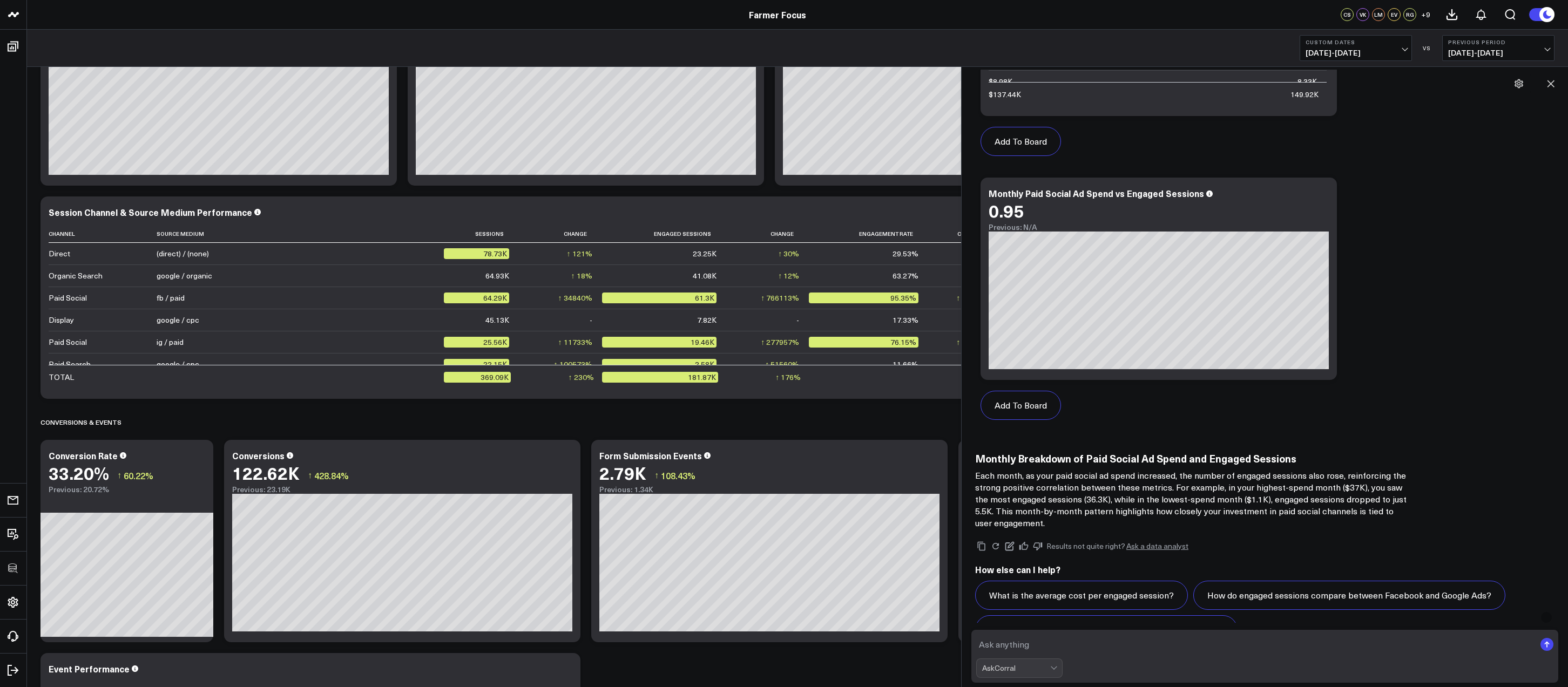
scroll to position [6389, 0]
